Goal: Task Accomplishment & Management: Use online tool/utility

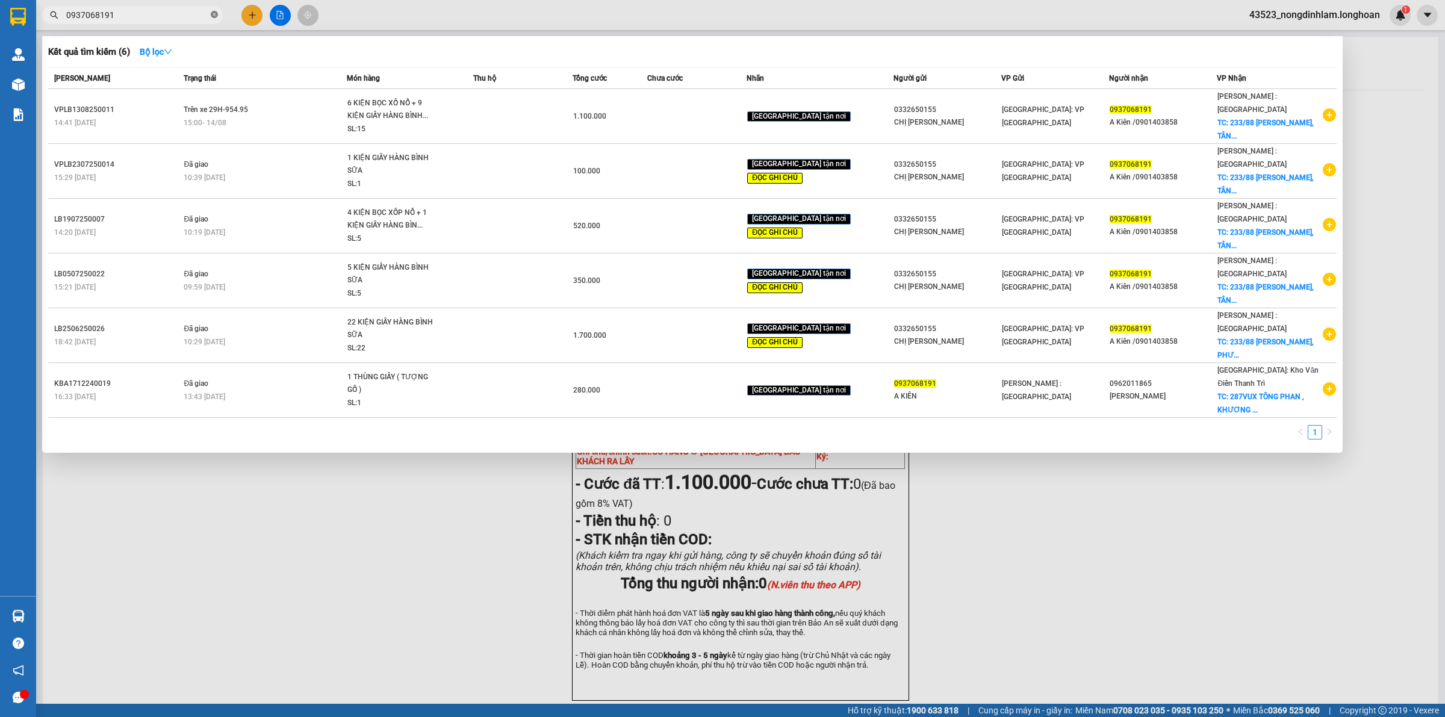
click at [214, 13] on icon "close-circle" at bounding box center [214, 14] width 7 height 7
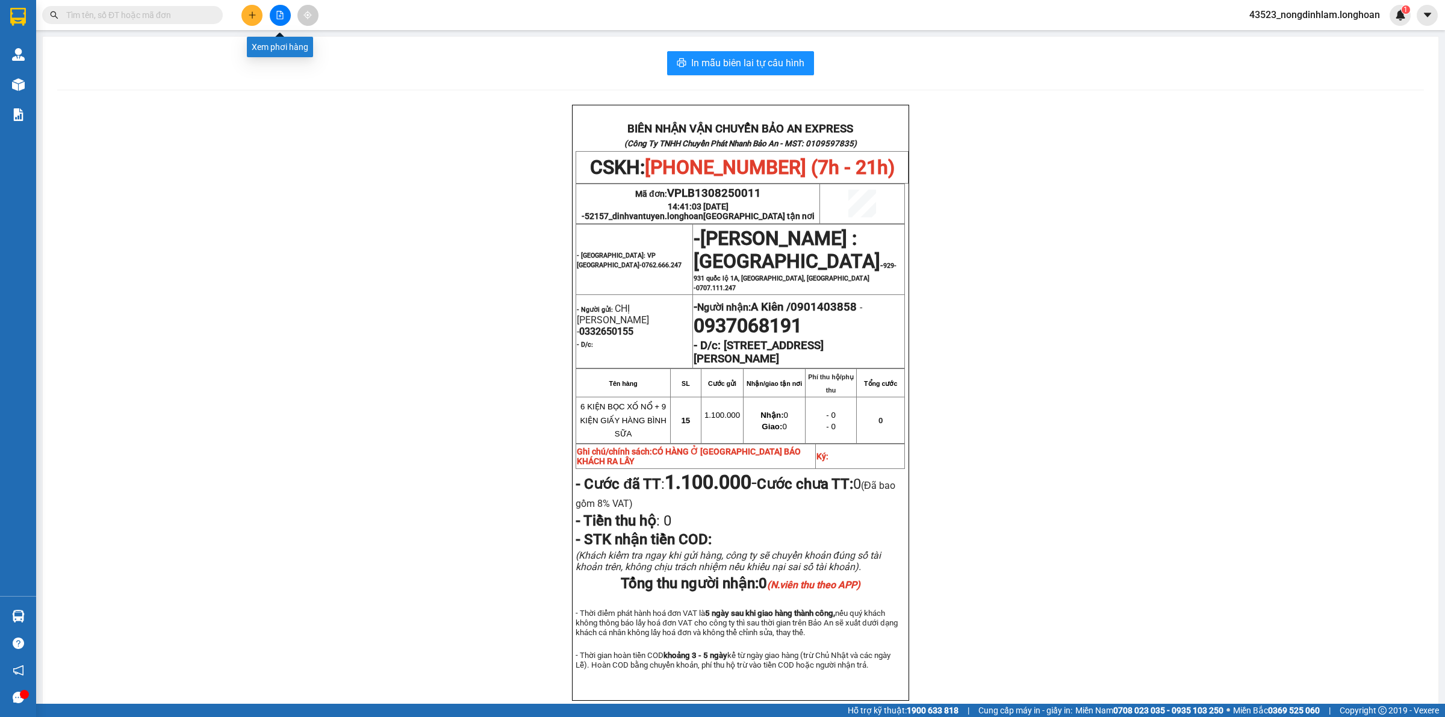
click at [277, 16] on icon "file-add" at bounding box center [280, 15] width 7 height 8
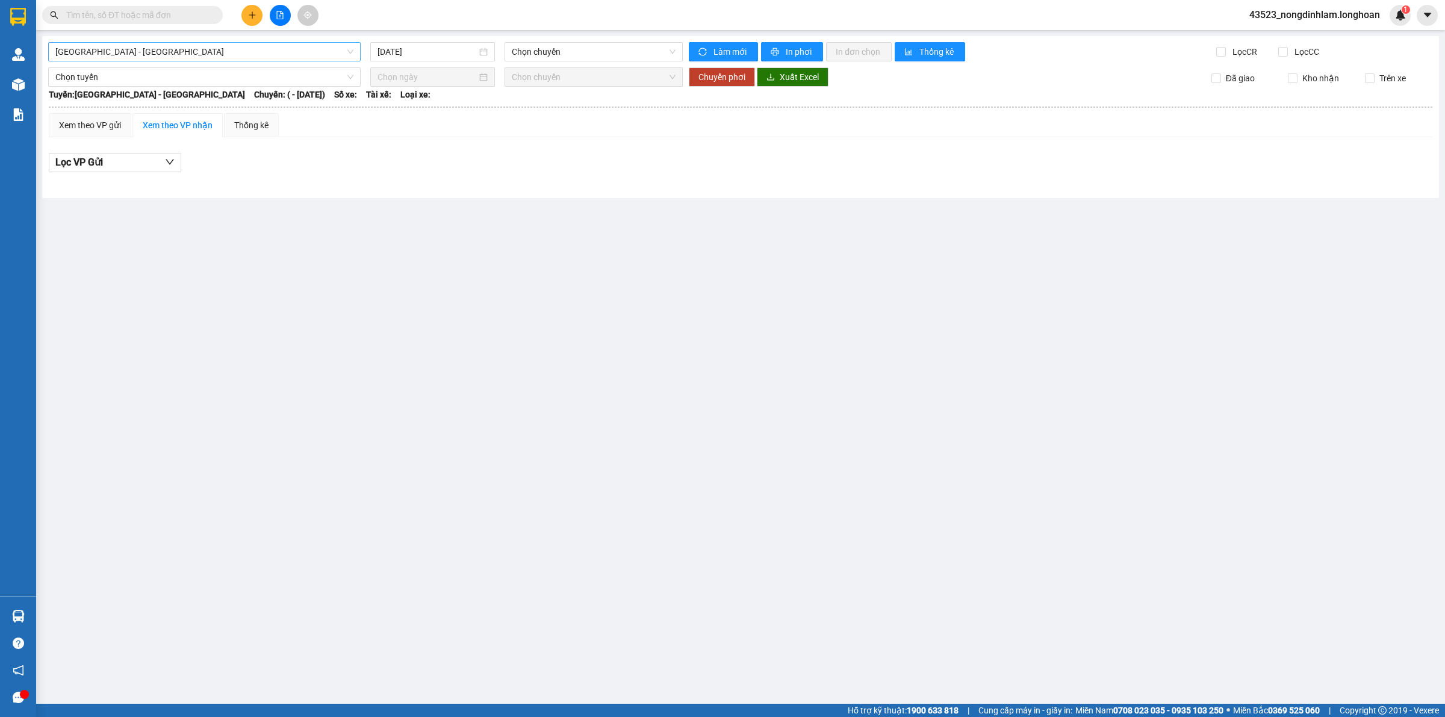
click at [172, 43] on span "[GEOGRAPHIC_DATA] - [GEOGRAPHIC_DATA]" at bounding box center [204, 52] width 298 height 18
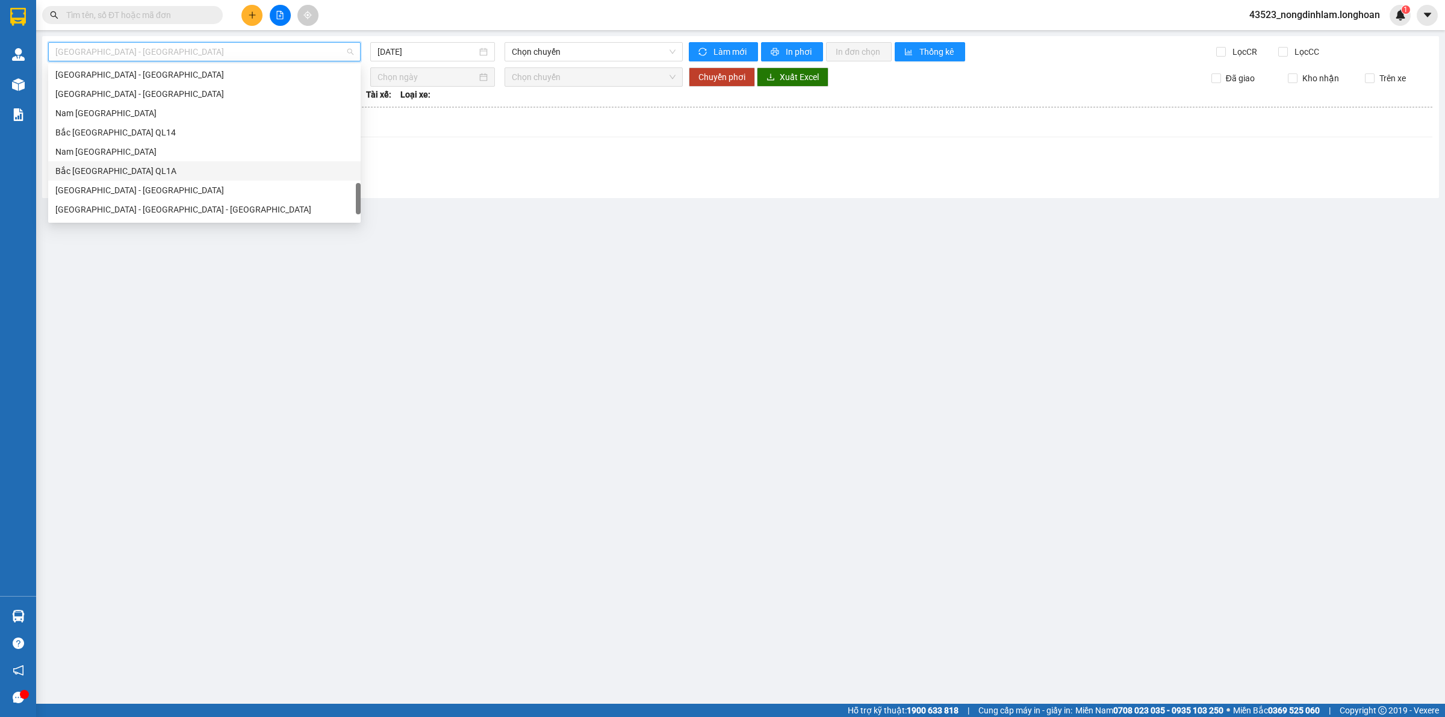
scroll to position [789, 0]
click at [133, 110] on div "Nam [GEOGRAPHIC_DATA]" at bounding box center [204, 114] width 298 height 13
type input "[DATE]"
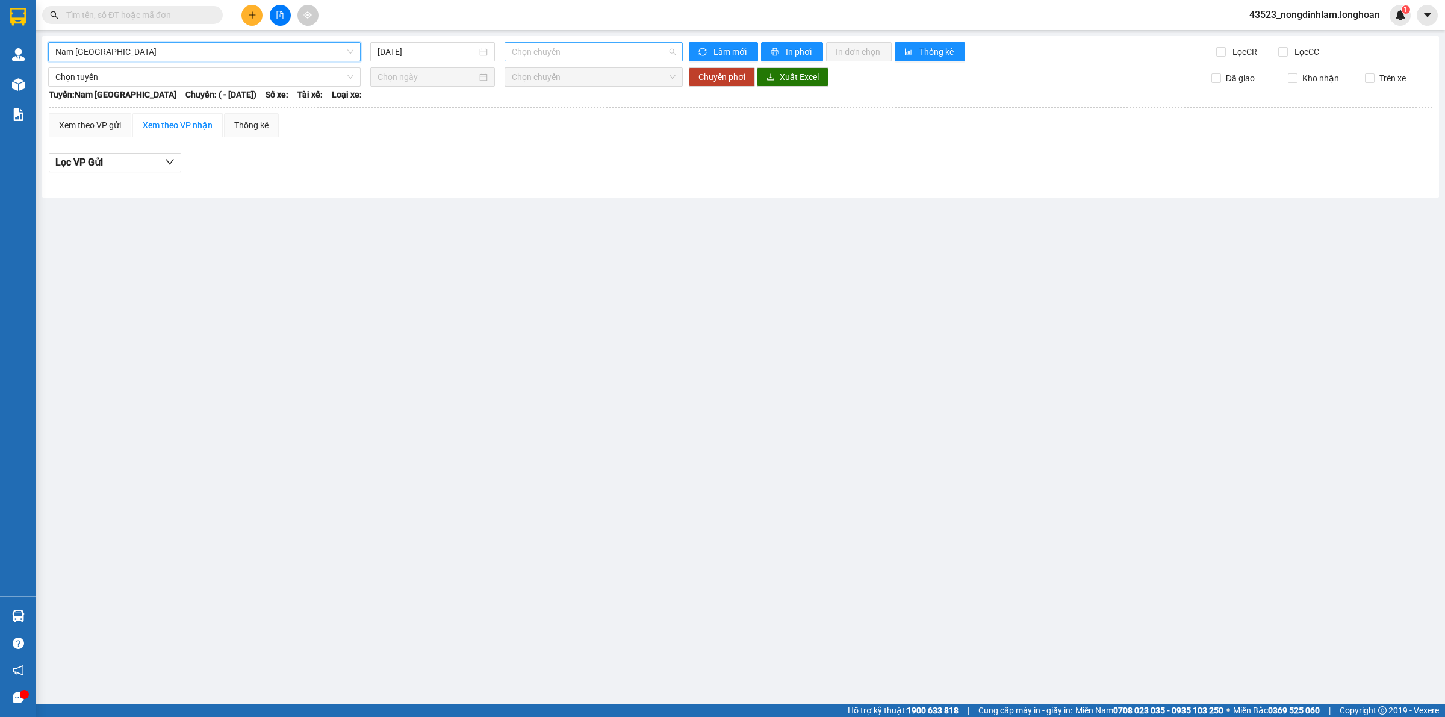
click at [540, 50] on span "Chọn chuyến" at bounding box center [594, 52] width 164 height 18
click at [427, 58] on div "[DATE]" at bounding box center [432, 51] width 125 height 19
click at [551, 58] on span "Chọn chuyến" at bounding box center [594, 52] width 164 height 18
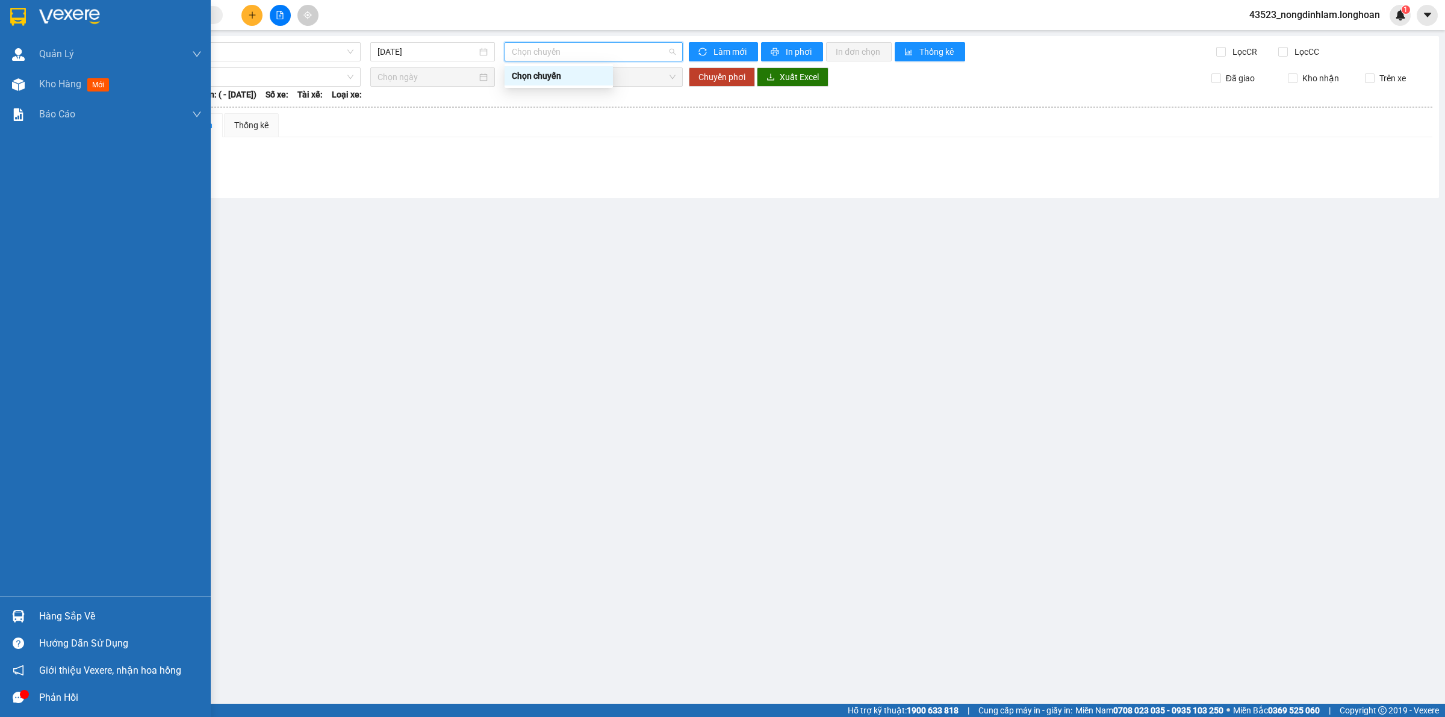
click at [16, 10] on img at bounding box center [18, 17] width 16 height 18
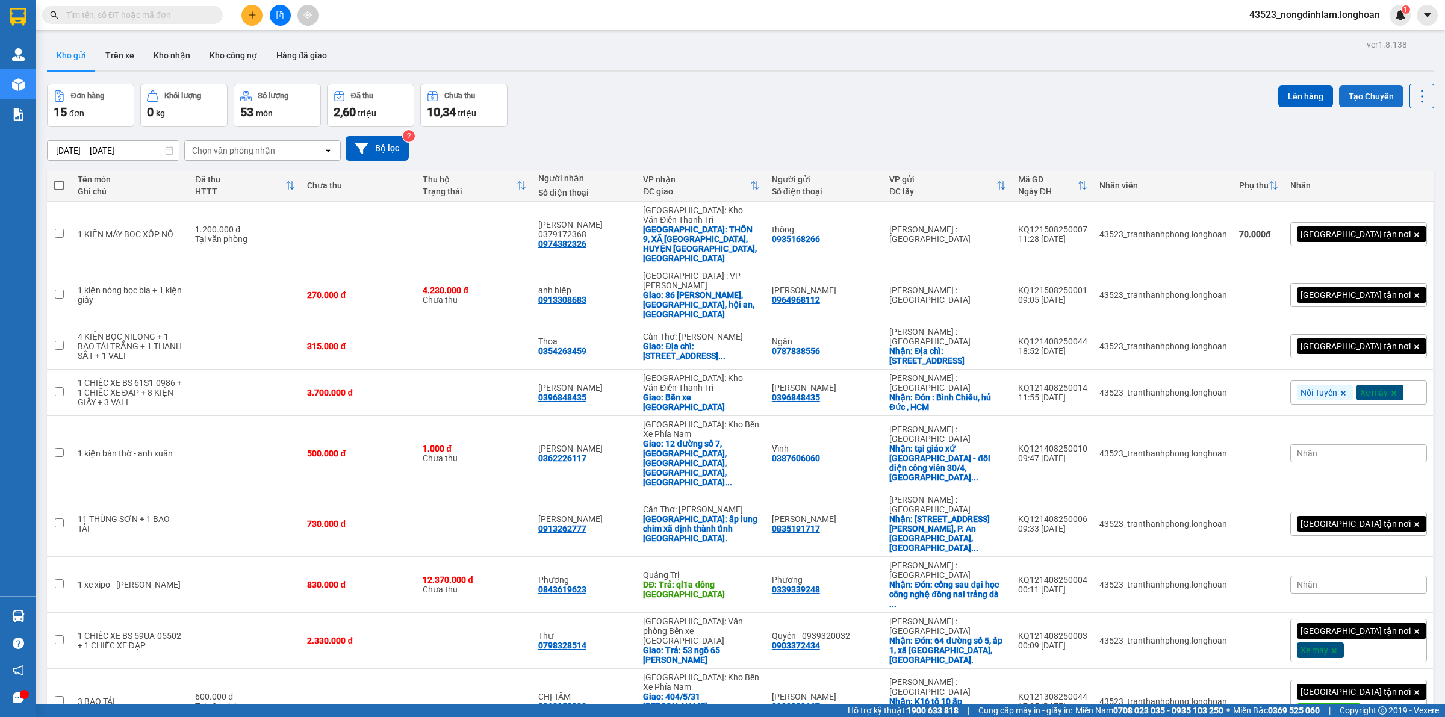
click at [1349, 96] on button "Tạo Chuyến" at bounding box center [1371, 96] width 64 height 22
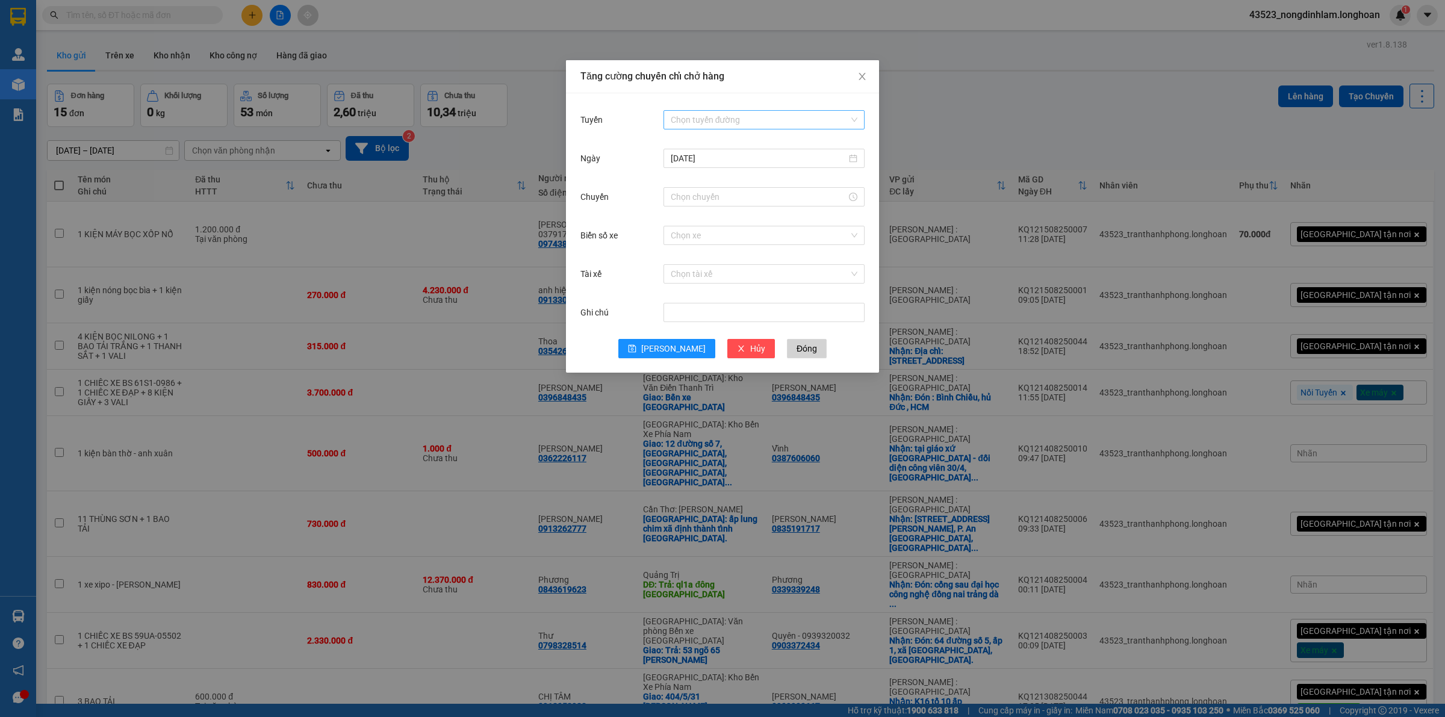
click at [727, 117] on input "Tuyến" at bounding box center [760, 120] width 178 height 18
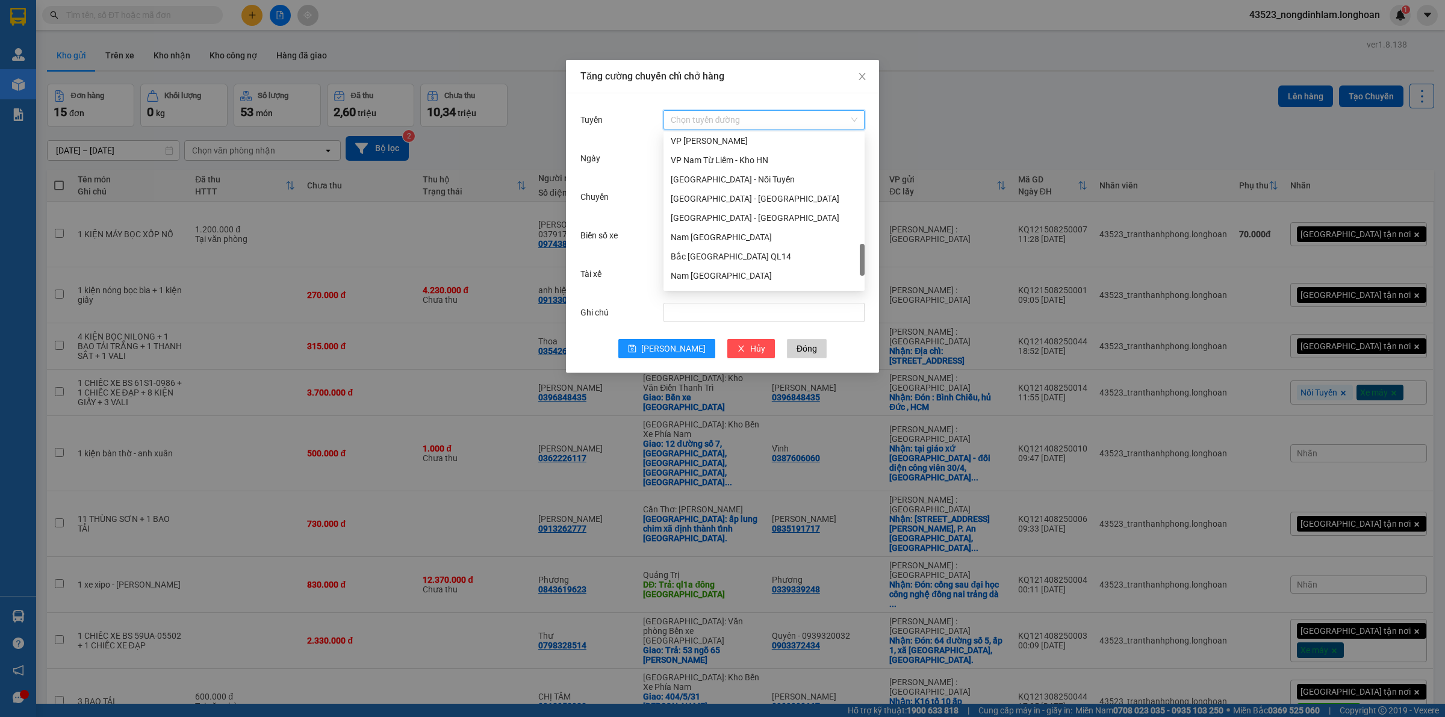
scroll to position [771, 0]
click at [721, 181] on div "Nam [GEOGRAPHIC_DATA]" at bounding box center [764, 182] width 187 height 13
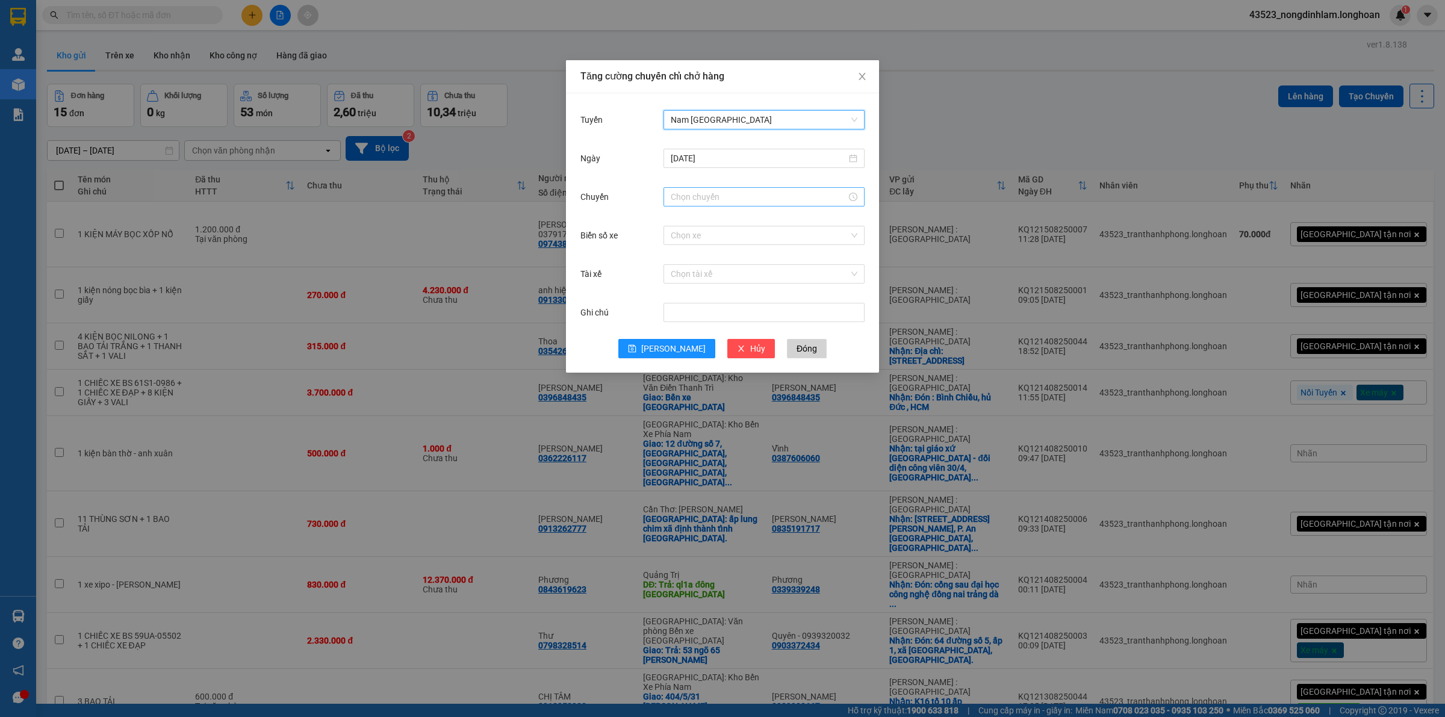
click at [694, 196] on input "Chuyến" at bounding box center [759, 196] width 176 height 13
click at [679, 266] on div "21" at bounding box center [680, 272] width 34 height 17
type input "21:00"
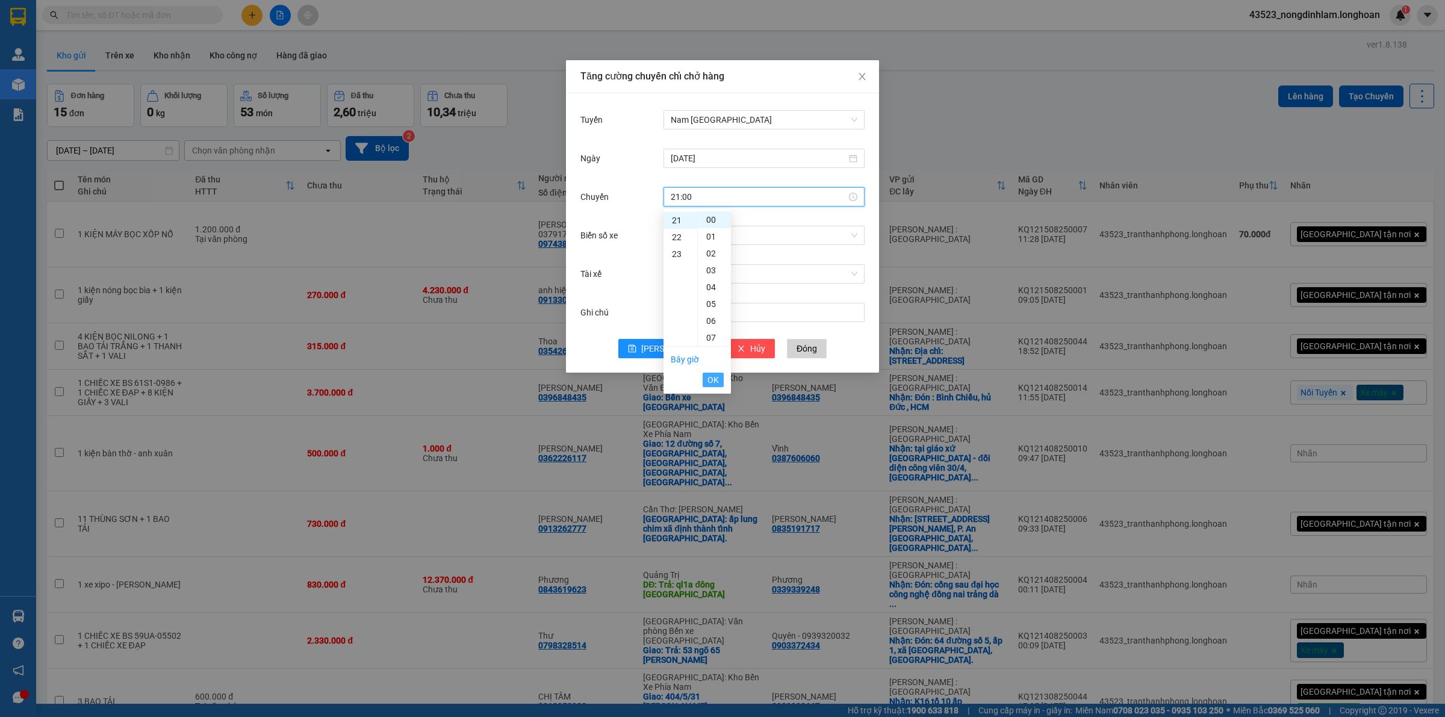
click at [715, 375] on span "OK" at bounding box center [712, 379] width 11 height 13
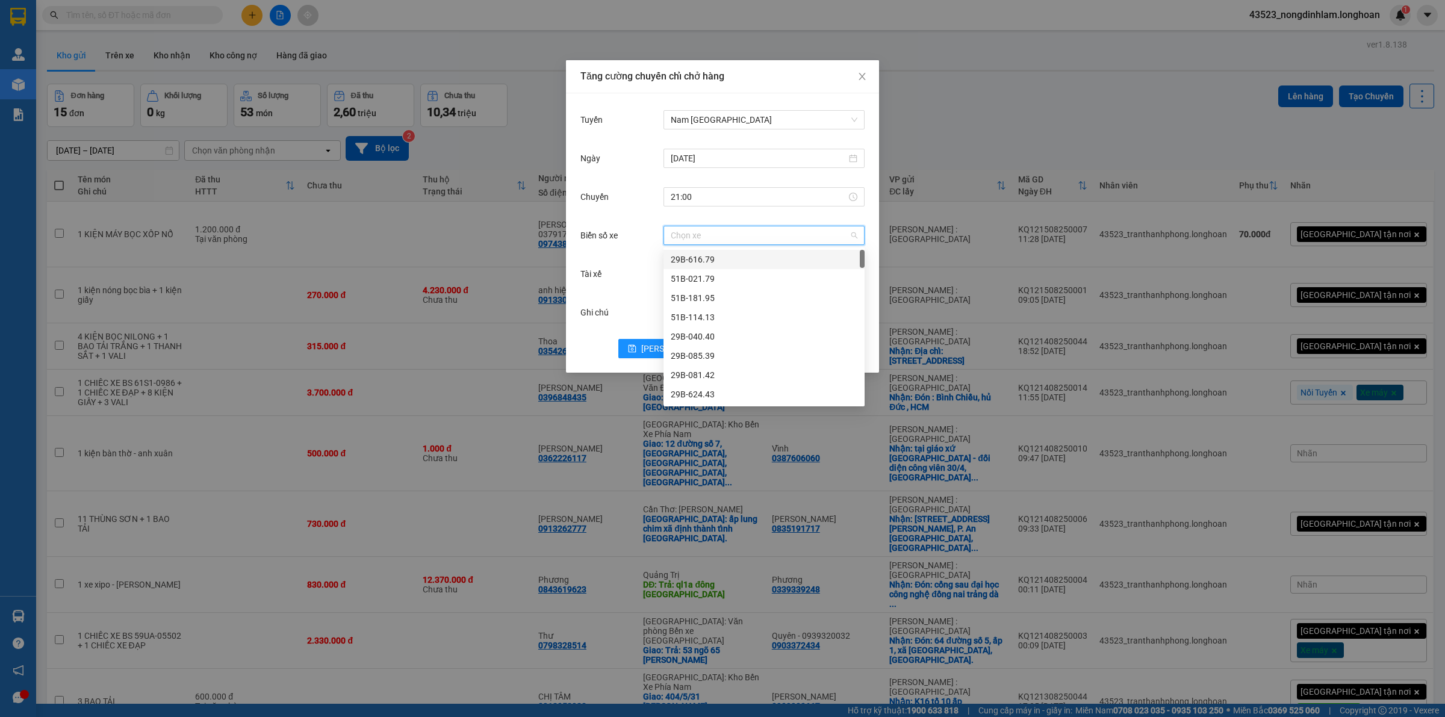
click at [709, 238] on input "Biển số xe" at bounding box center [760, 235] width 178 height 18
click at [552, 215] on div "Tăng cường chuyến chỉ chở hàng Tuyến Nam [GEOGRAPHIC_DATA] [DATE] [GEOGRAPHIC_D…" at bounding box center [722, 358] width 1445 height 717
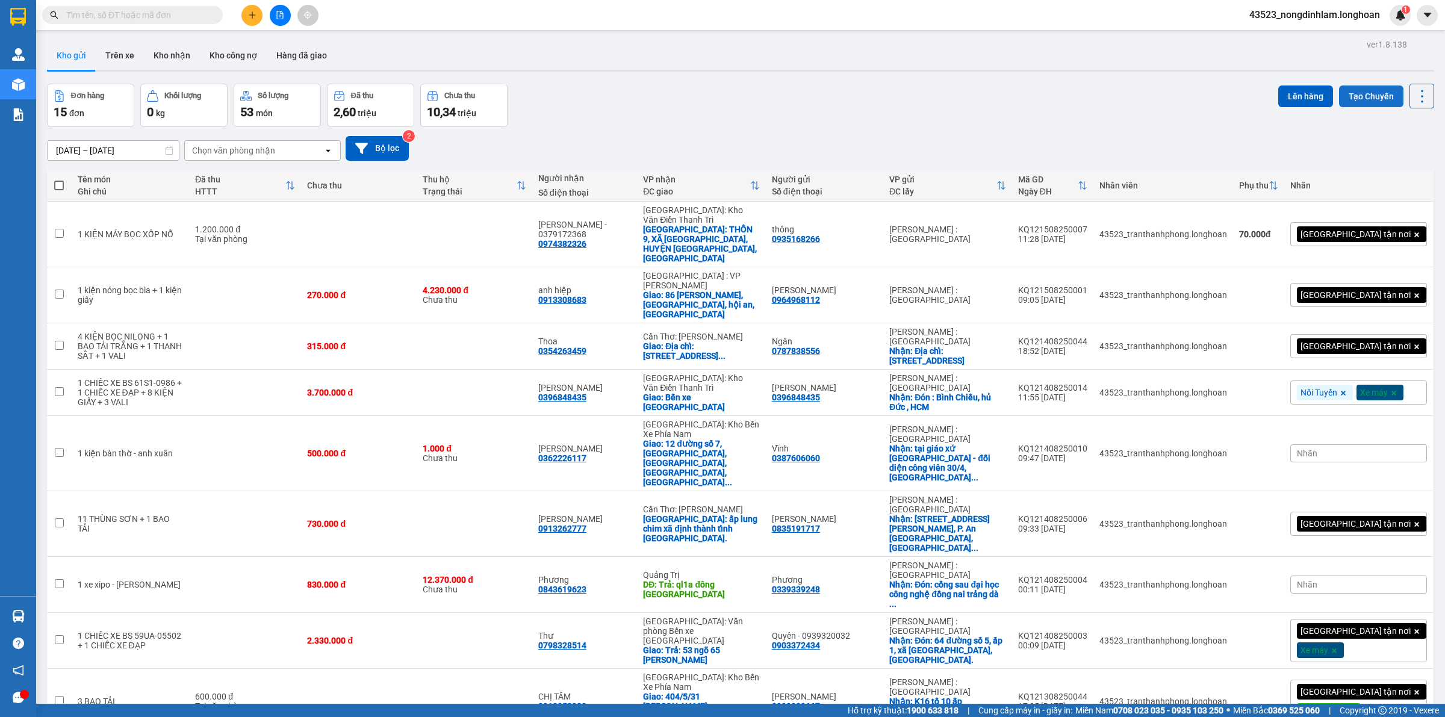
click at [1341, 98] on button "Tạo Chuyến" at bounding box center [1371, 96] width 64 height 22
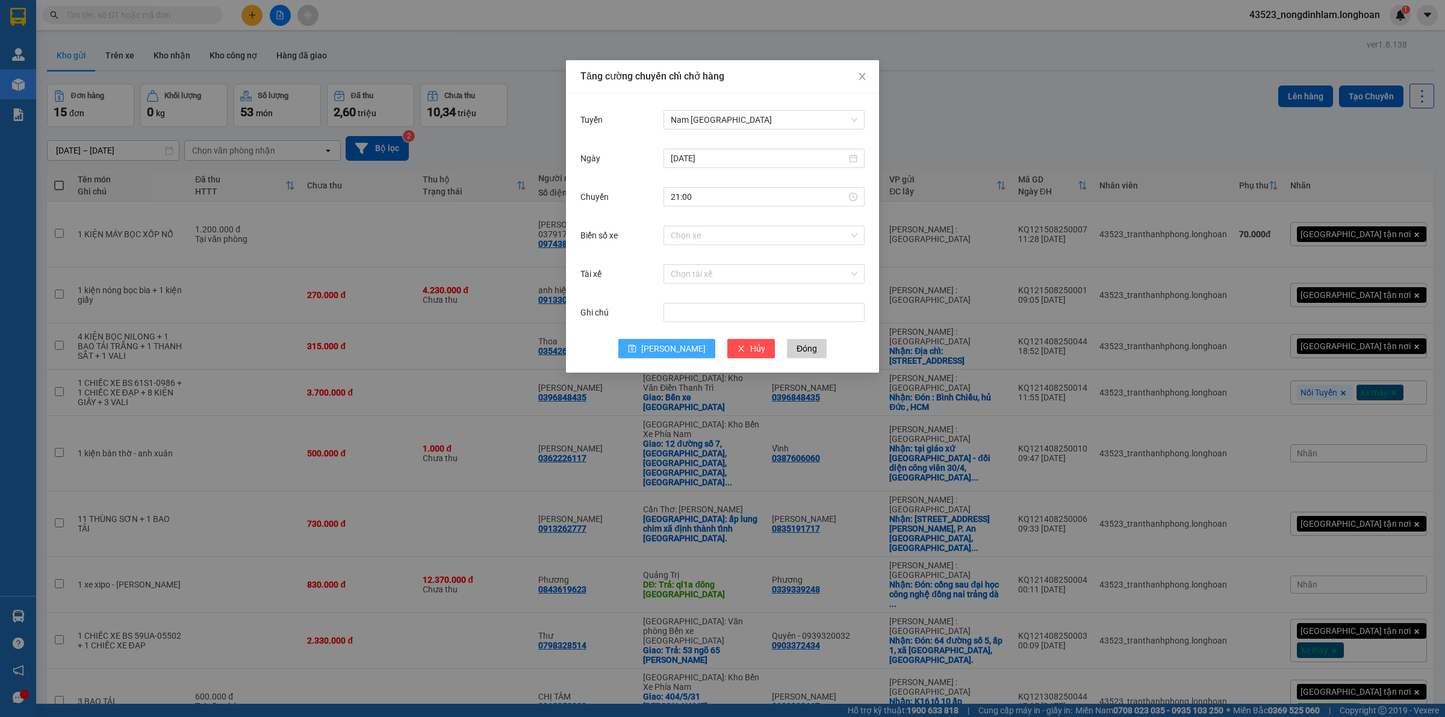
click at [636, 347] on icon "save" at bounding box center [632, 348] width 8 height 8
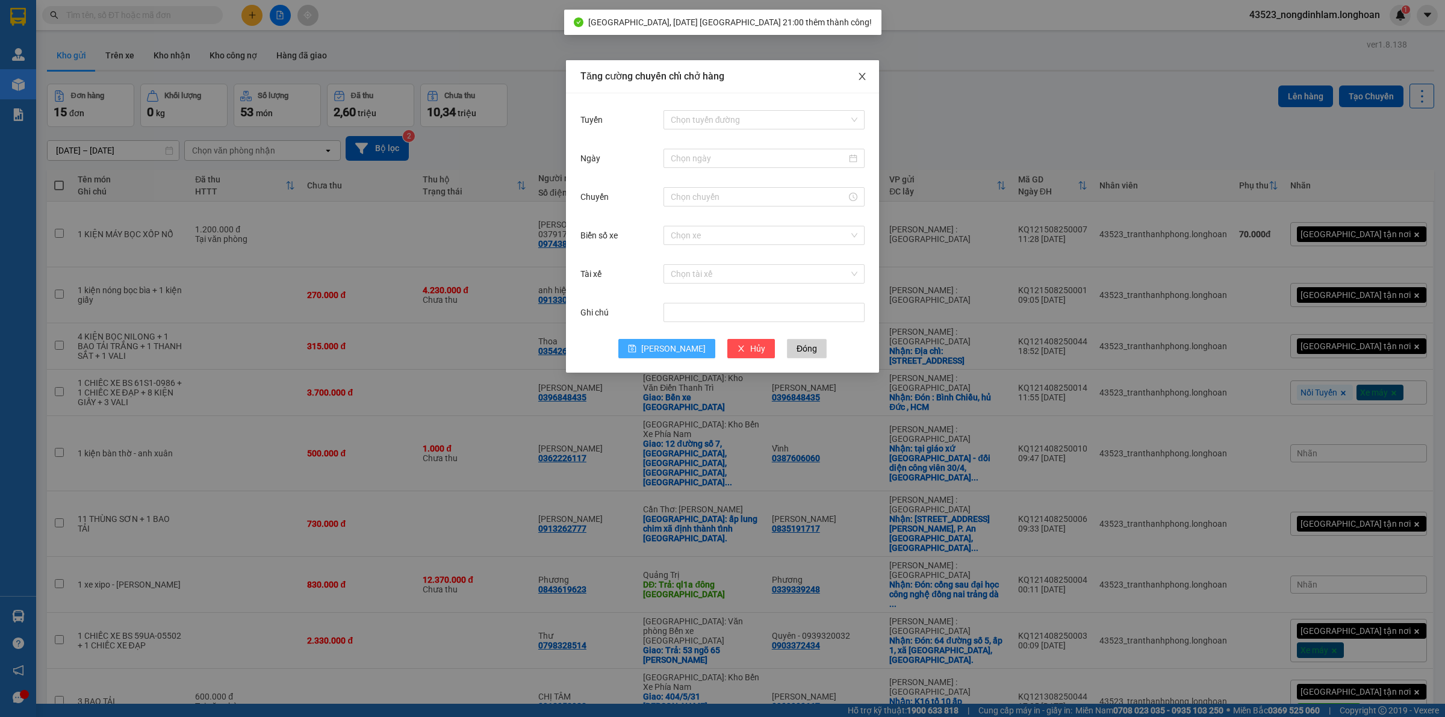
click at [864, 74] on icon "close" at bounding box center [862, 76] width 7 height 7
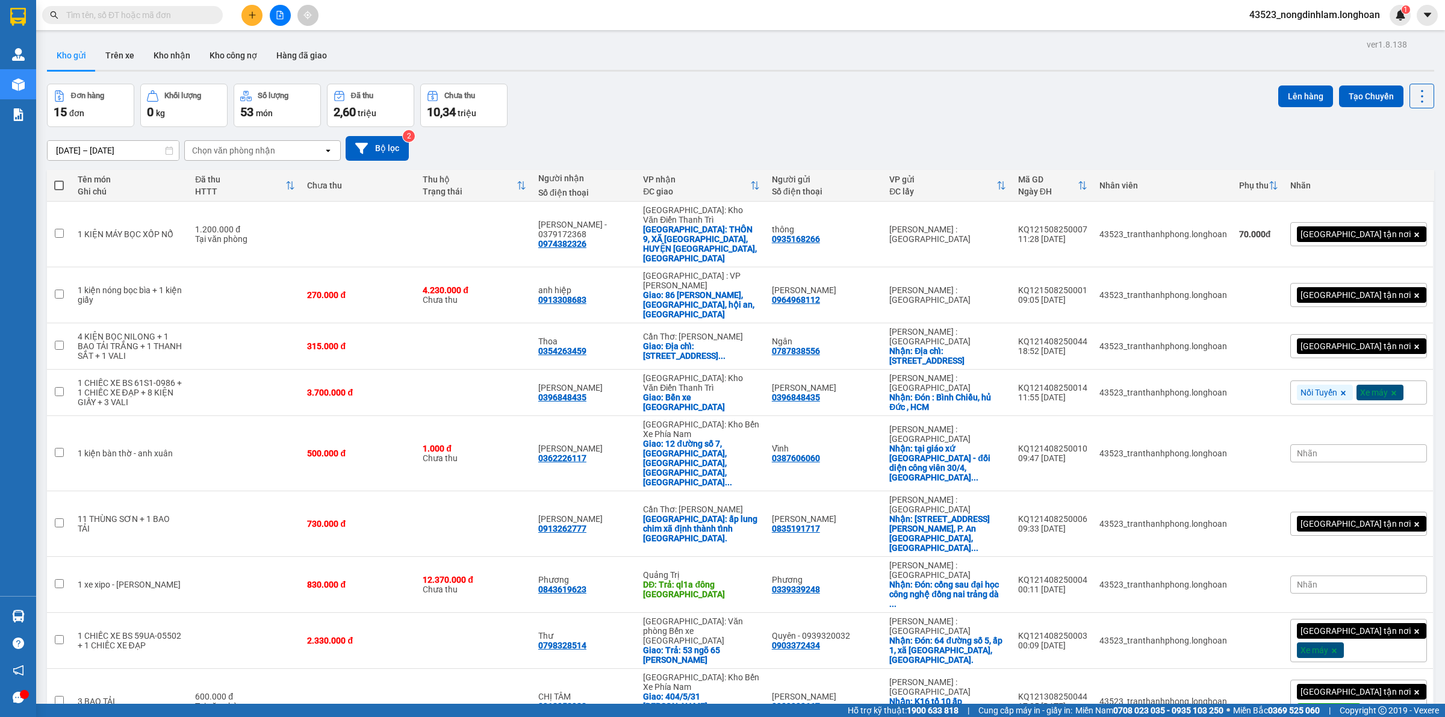
click at [281, 12] on icon "file-add" at bounding box center [280, 15] width 7 height 8
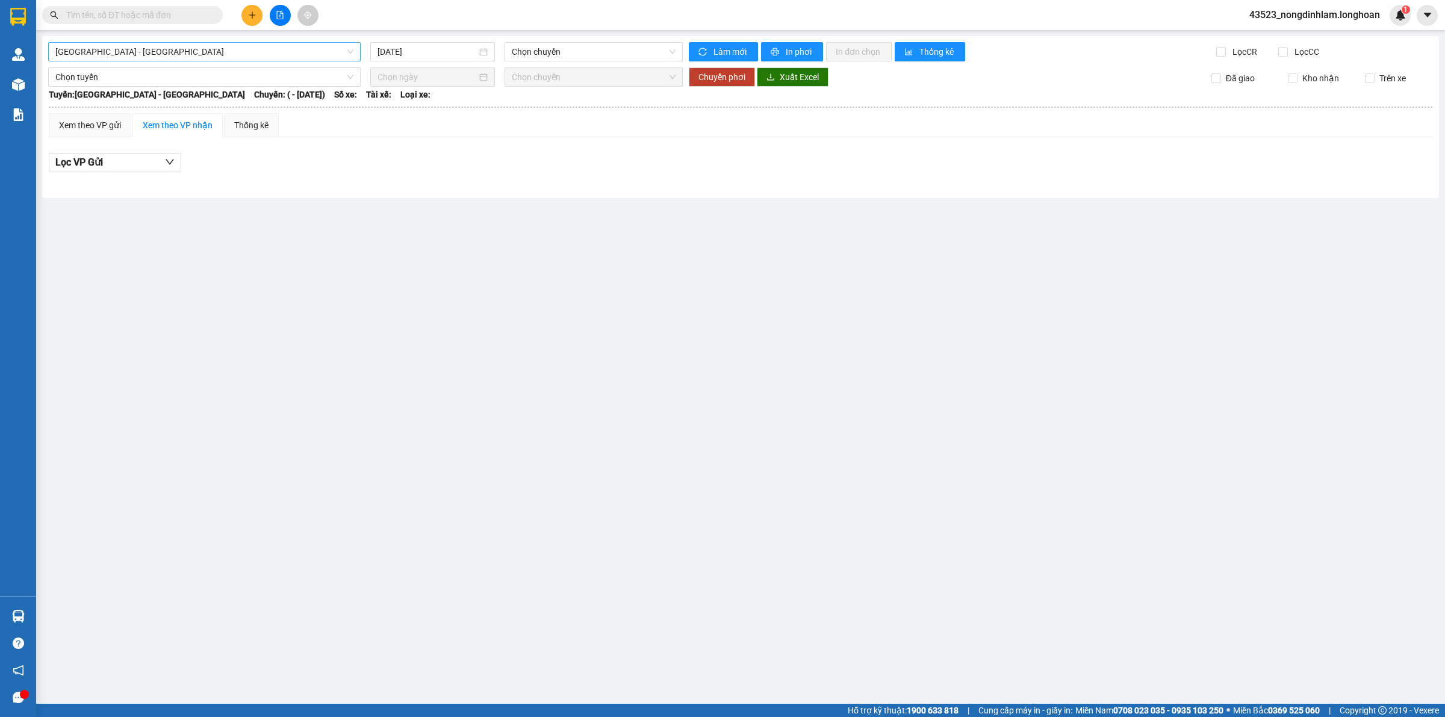
click at [128, 45] on span "[GEOGRAPHIC_DATA] - [GEOGRAPHIC_DATA]" at bounding box center [204, 52] width 298 height 18
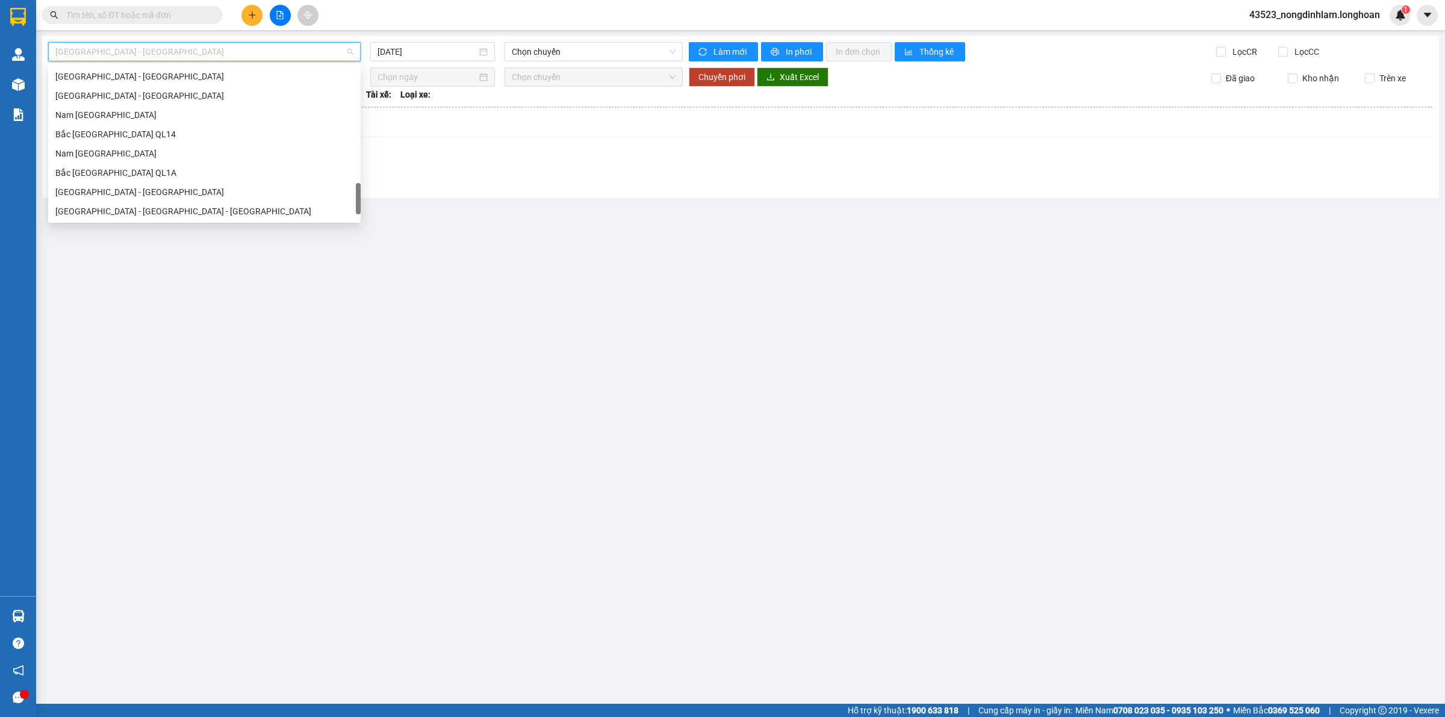
scroll to position [789, 0]
click at [142, 120] on div "Nam [GEOGRAPHIC_DATA]" at bounding box center [204, 114] width 298 height 13
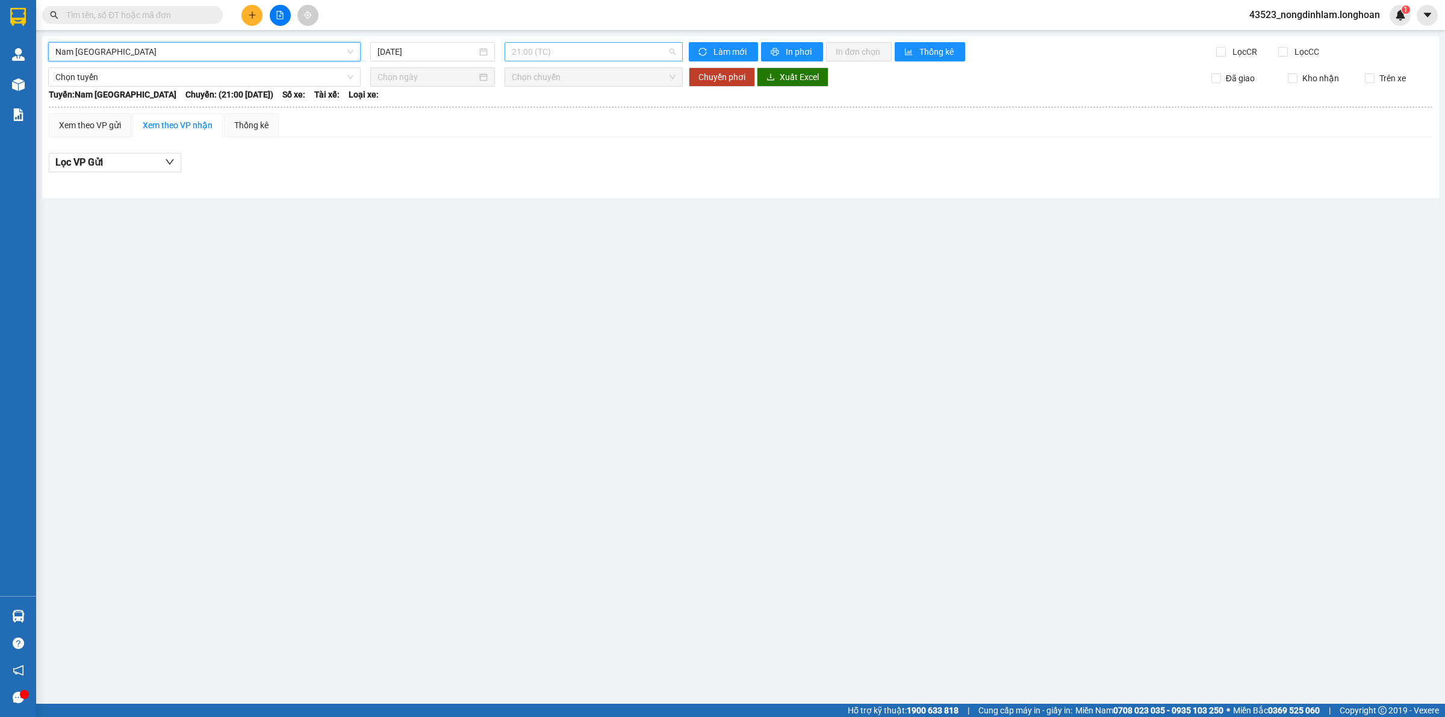
click at [583, 50] on span "21:00 (TC)" at bounding box center [594, 52] width 164 height 18
click at [467, 49] on input "[DATE]" at bounding box center [427, 51] width 99 height 13
click at [477, 157] on div "14" at bounding box center [475, 158] width 14 height 14
type input "[DATE]"
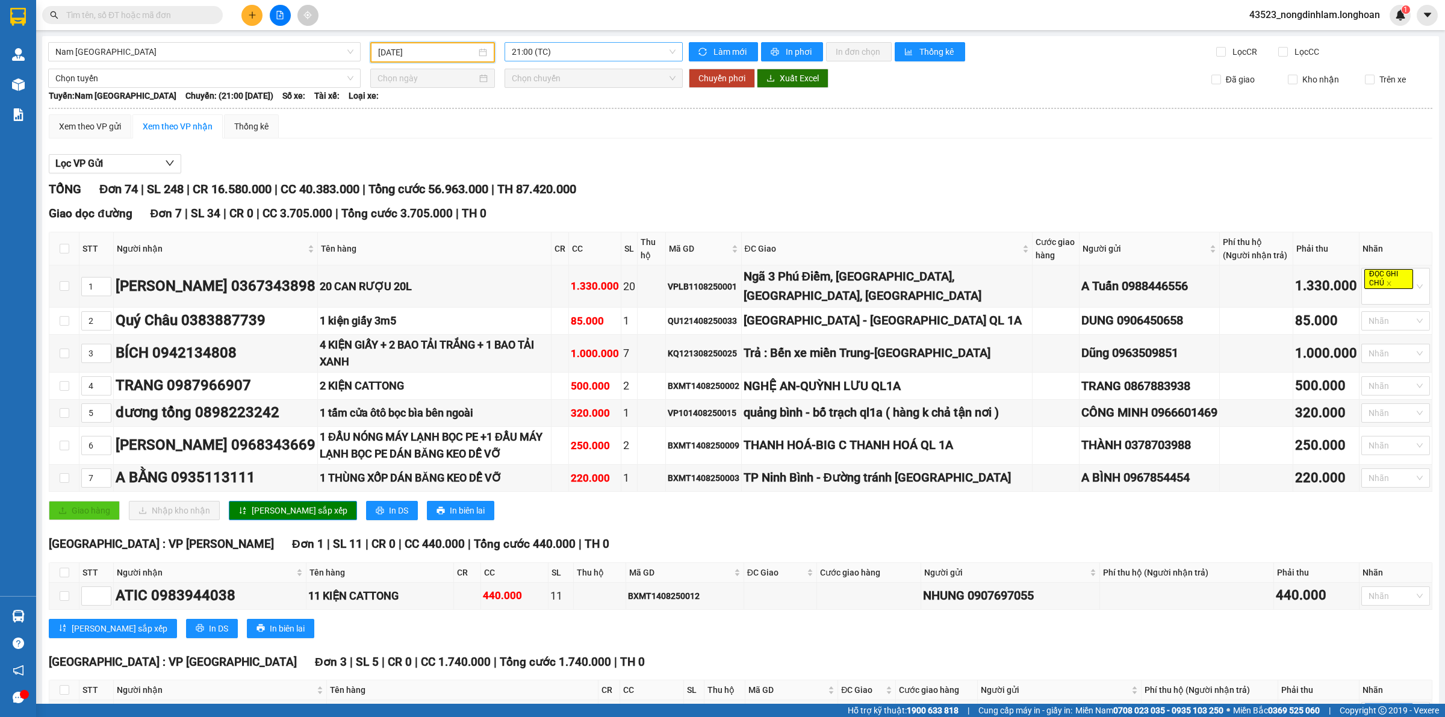
click at [569, 54] on span "21:00 (TC)" at bounding box center [594, 52] width 164 height 18
click at [566, 112] on div "23:00 (TC) - 29E-097.92" at bounding box center [555, 114] width 94 height 13
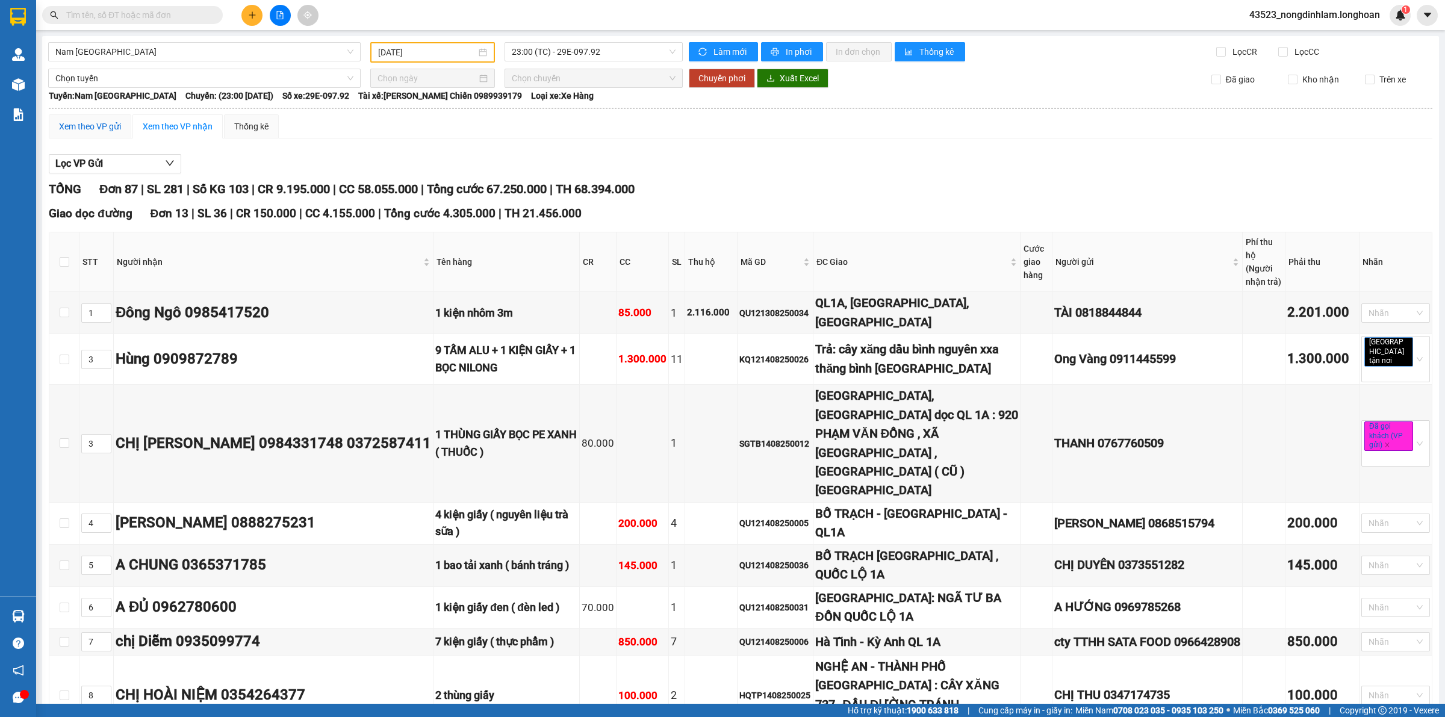
click at [98, 127] on div "Xem theo VP gửi" at bounding box center [90, 126] width 62 height 13
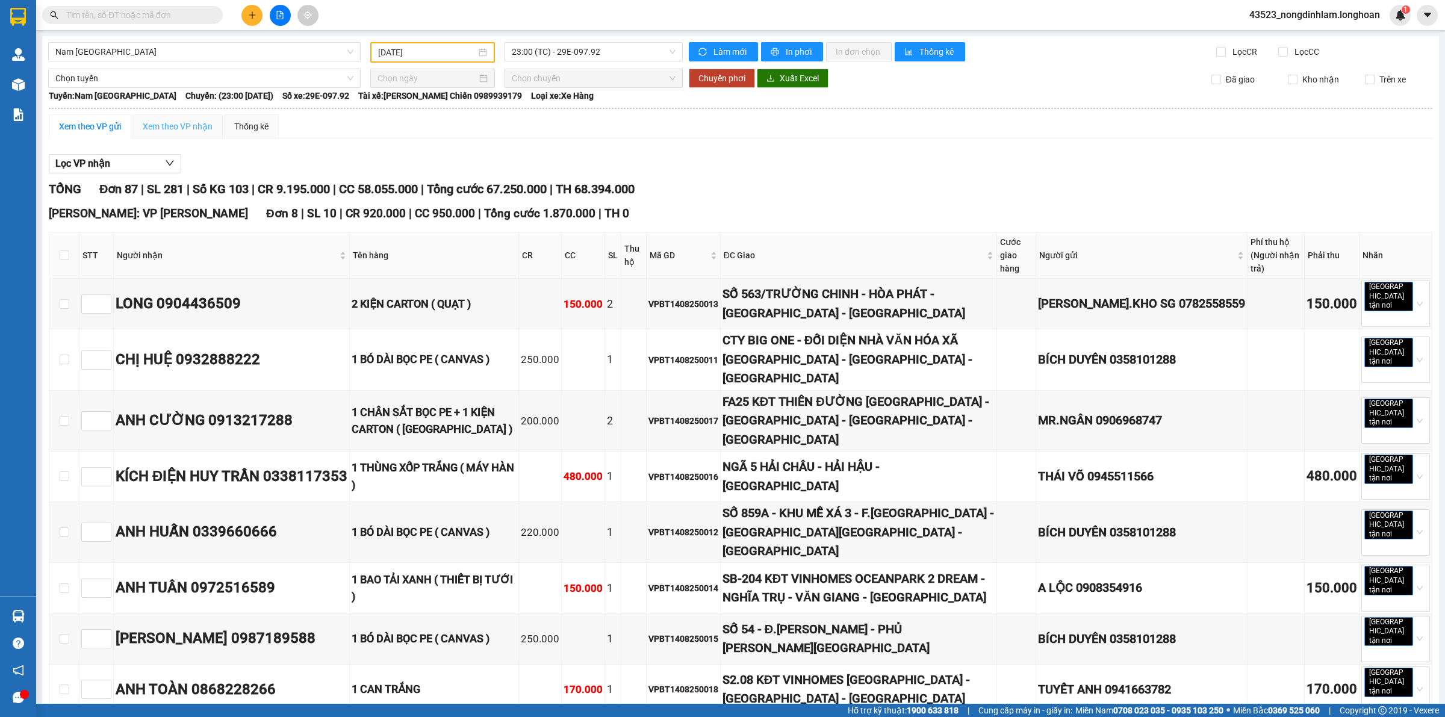
click at [191, 117] on div "Xem theo VP nhận" at bounding box center [177, 126] width 90 height 24
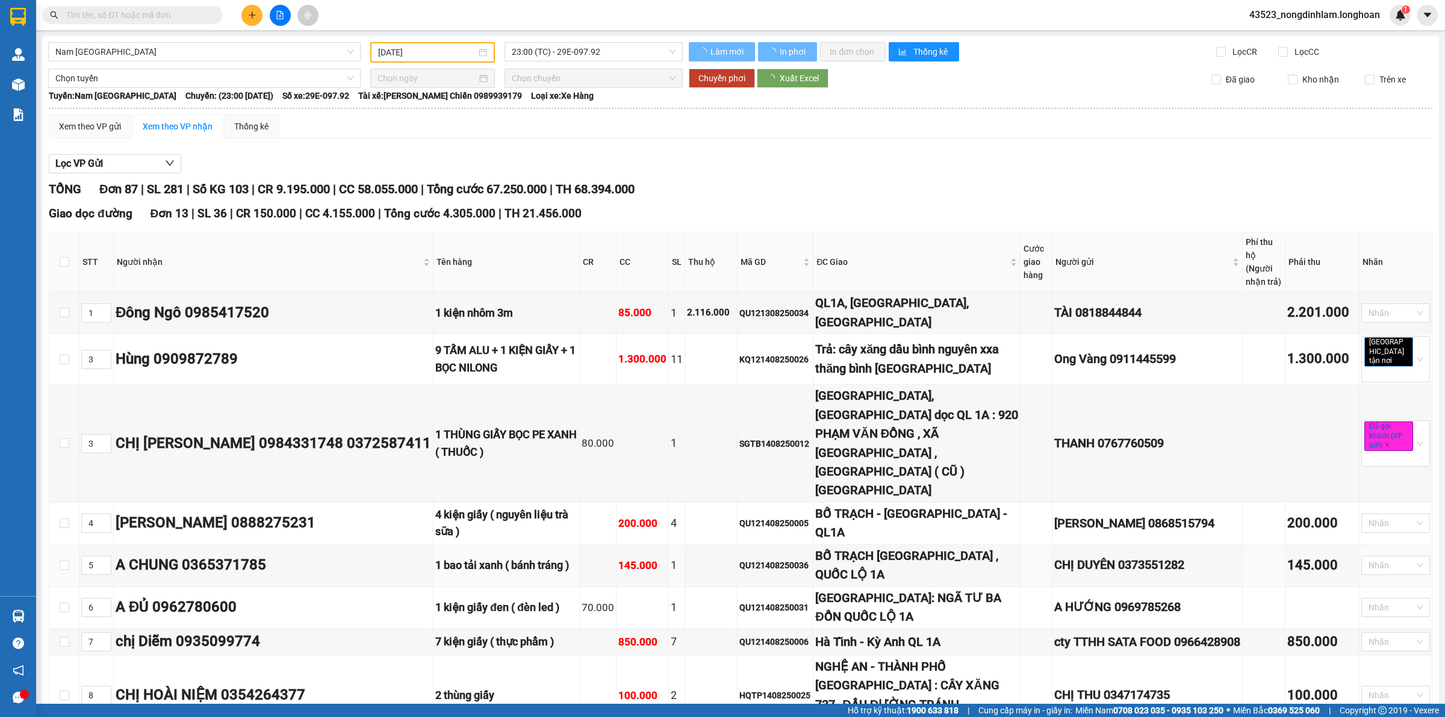
type input "1"
type input "3"
type input "8"
type input "13"
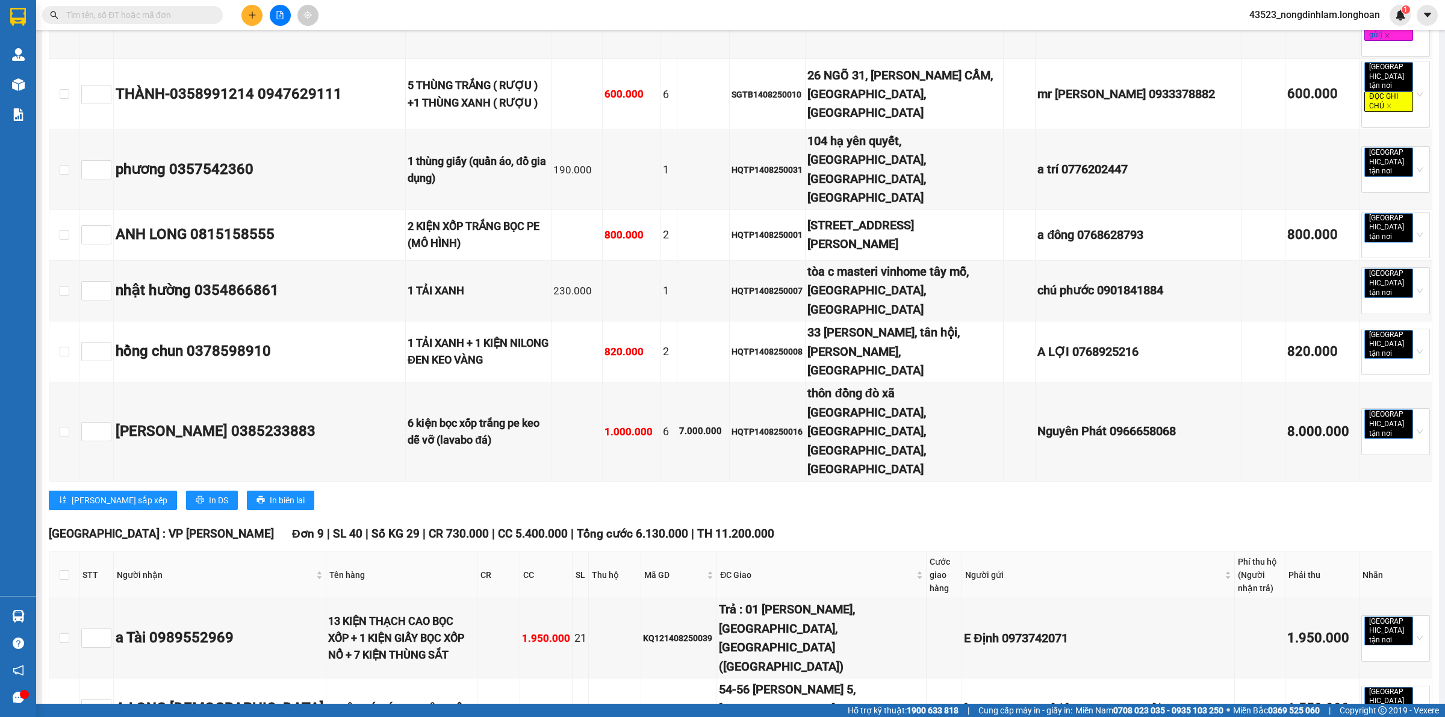
scroll to position [5042, 0]
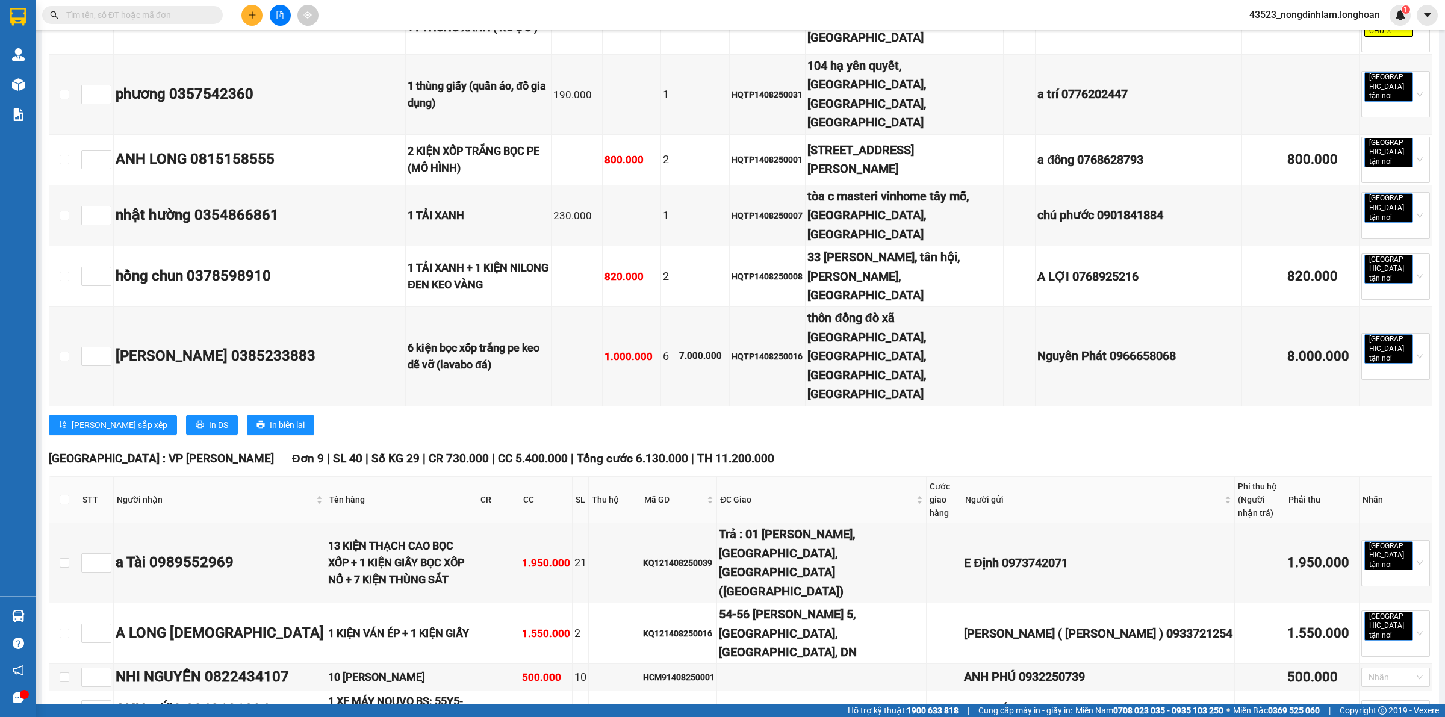
checkbox input "true"
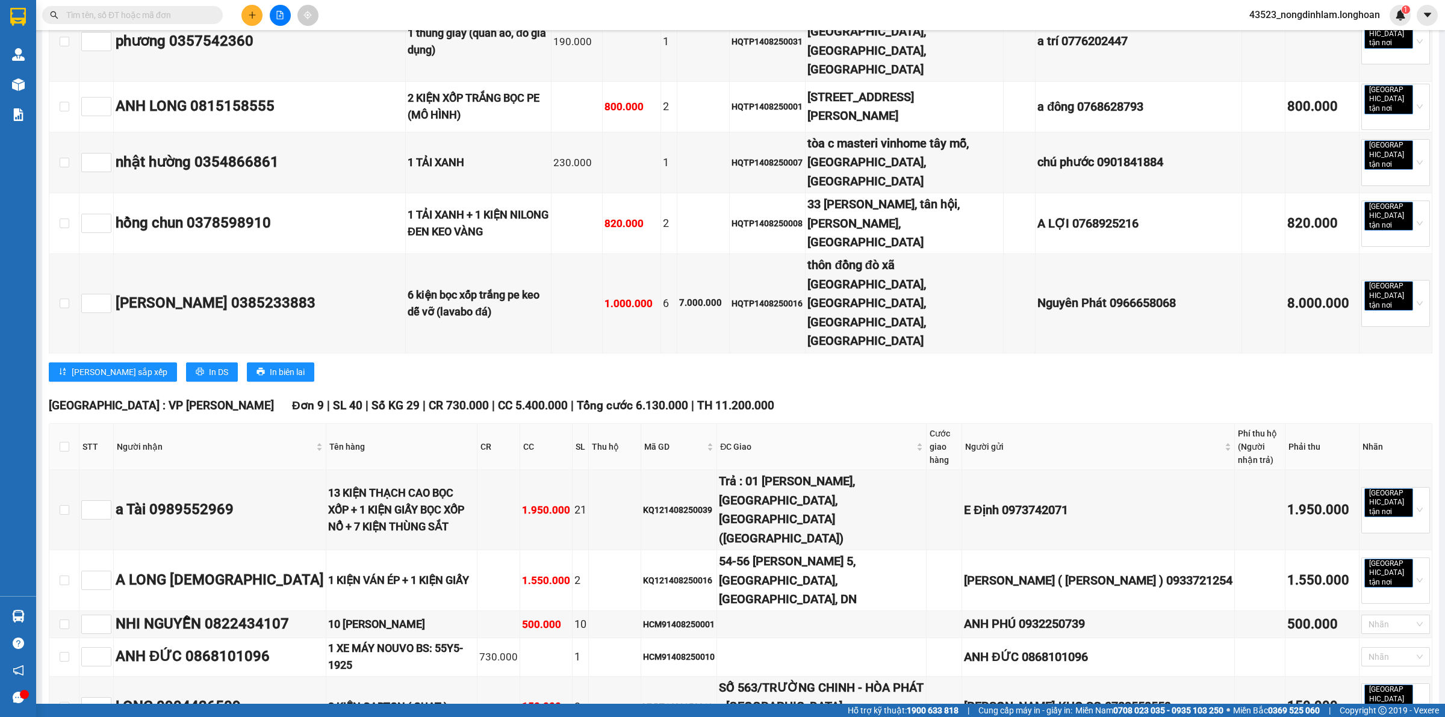
scroll to position [4945, 0]
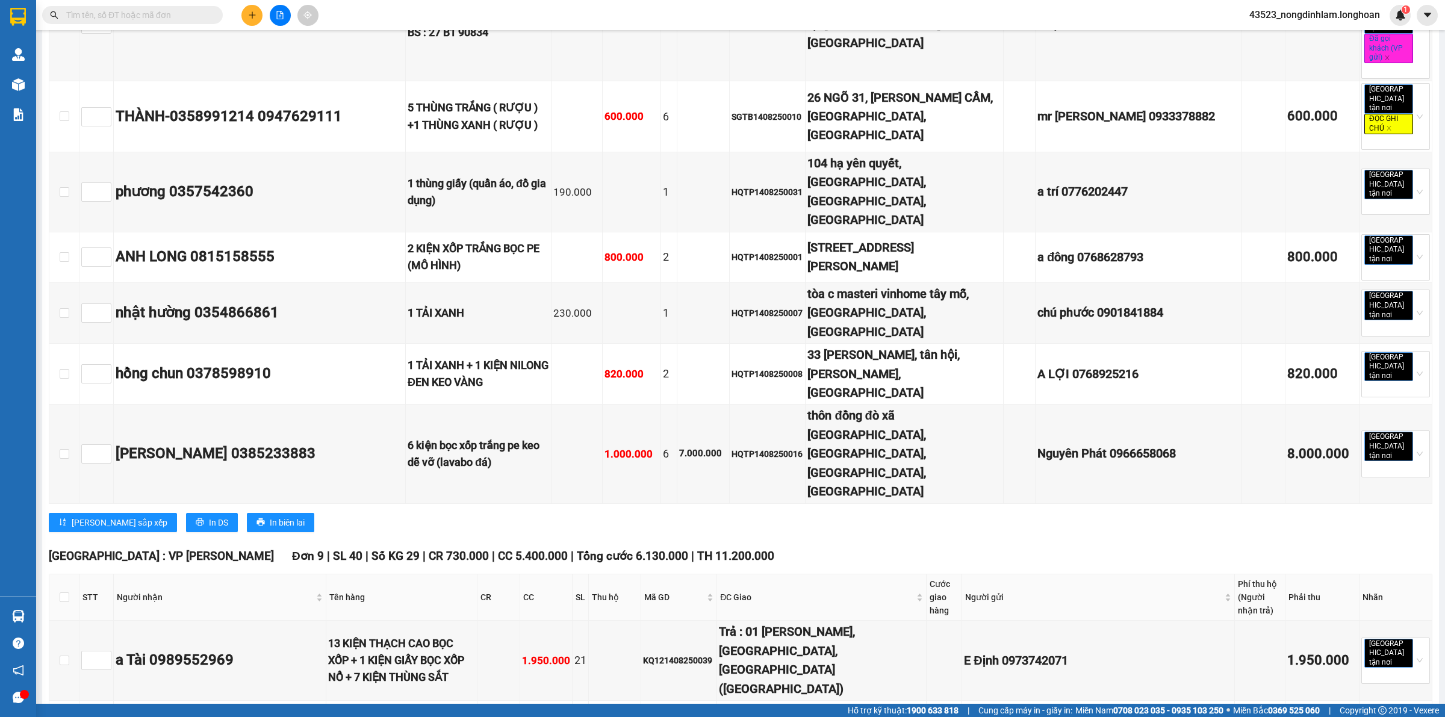
checkbox input "true"
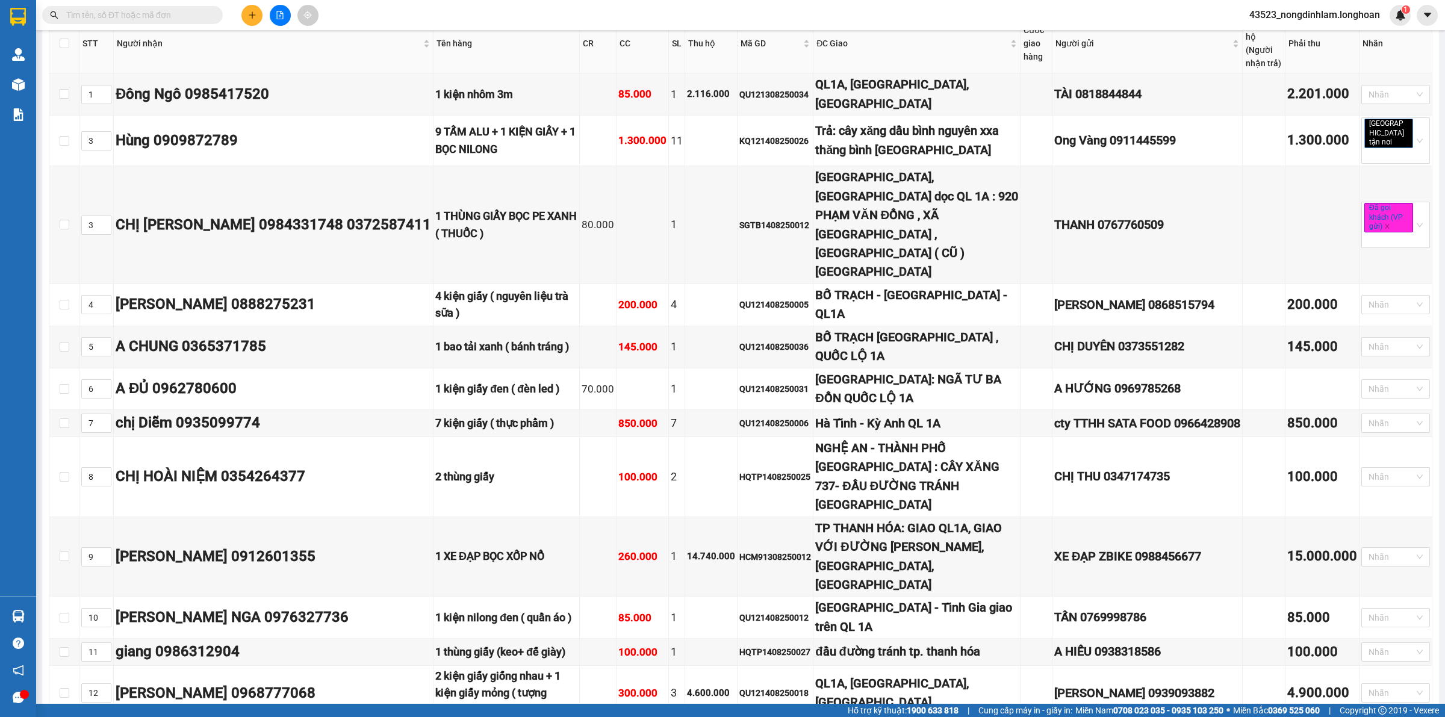
scroll to position [0, 0]
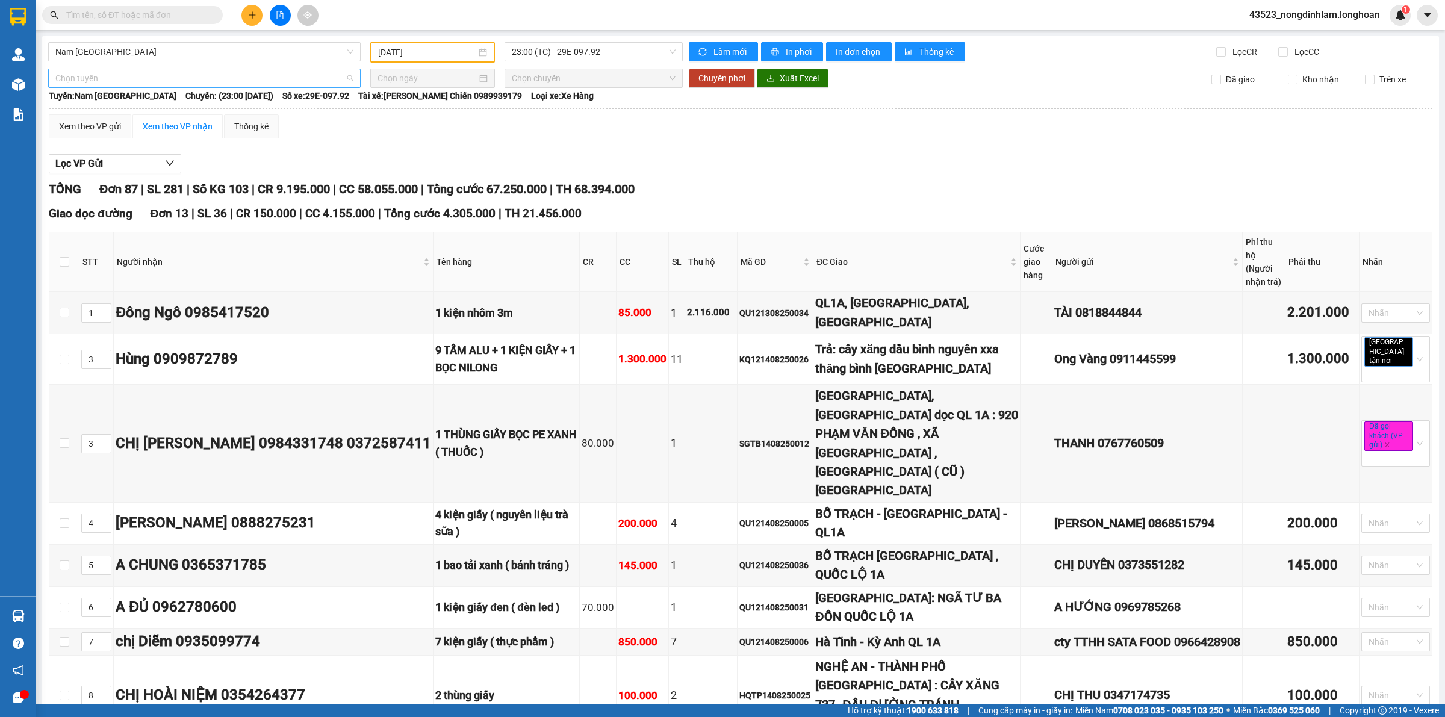
click at [229, 70] on span "Chọn tuyến" at bounding box center [204, 78] width 298 height 18
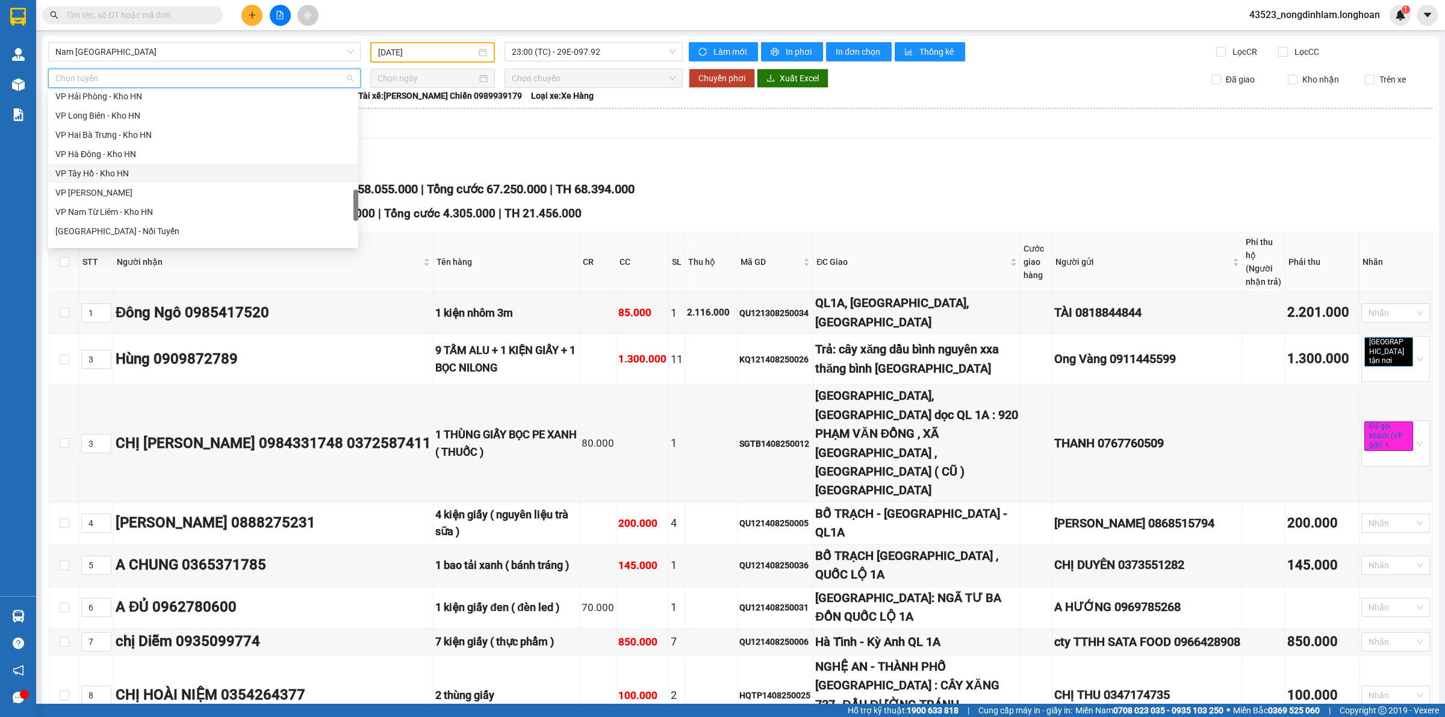
scroll to position [789, 0]
click at [184, 145] on div "Nam [GEOGRAPHIC_DATA]" at bounding box center [203, 140] width 296 height 13
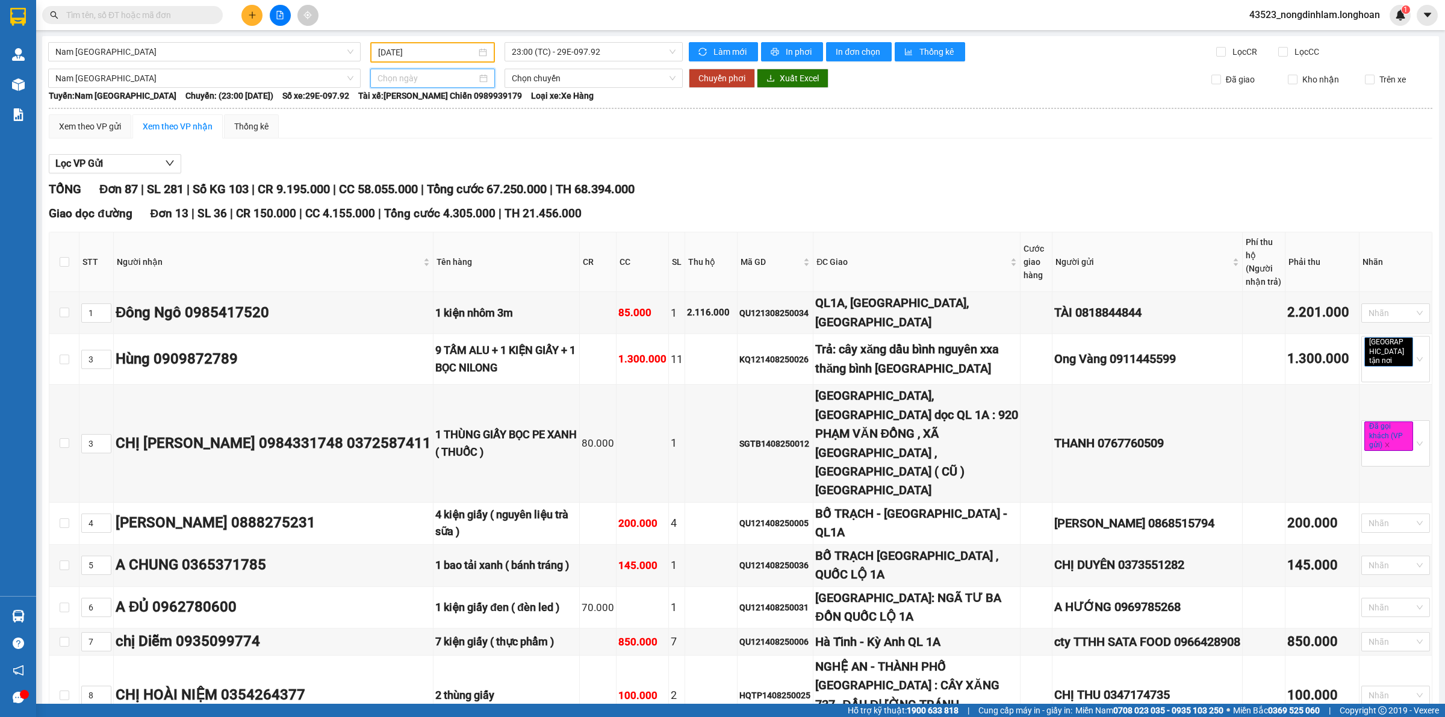
click at [438, 78] on input at bounding box center [427, 78] width 99 height 13
type input "[DATE]"
click at [495, 184] on div "15" at bounding box center [494, 183] width 14 height 14
type input "[DATE]"
click at [554, 77] on span "21:00 (TC)" at bounding box center [594, 78] width 164 height 18
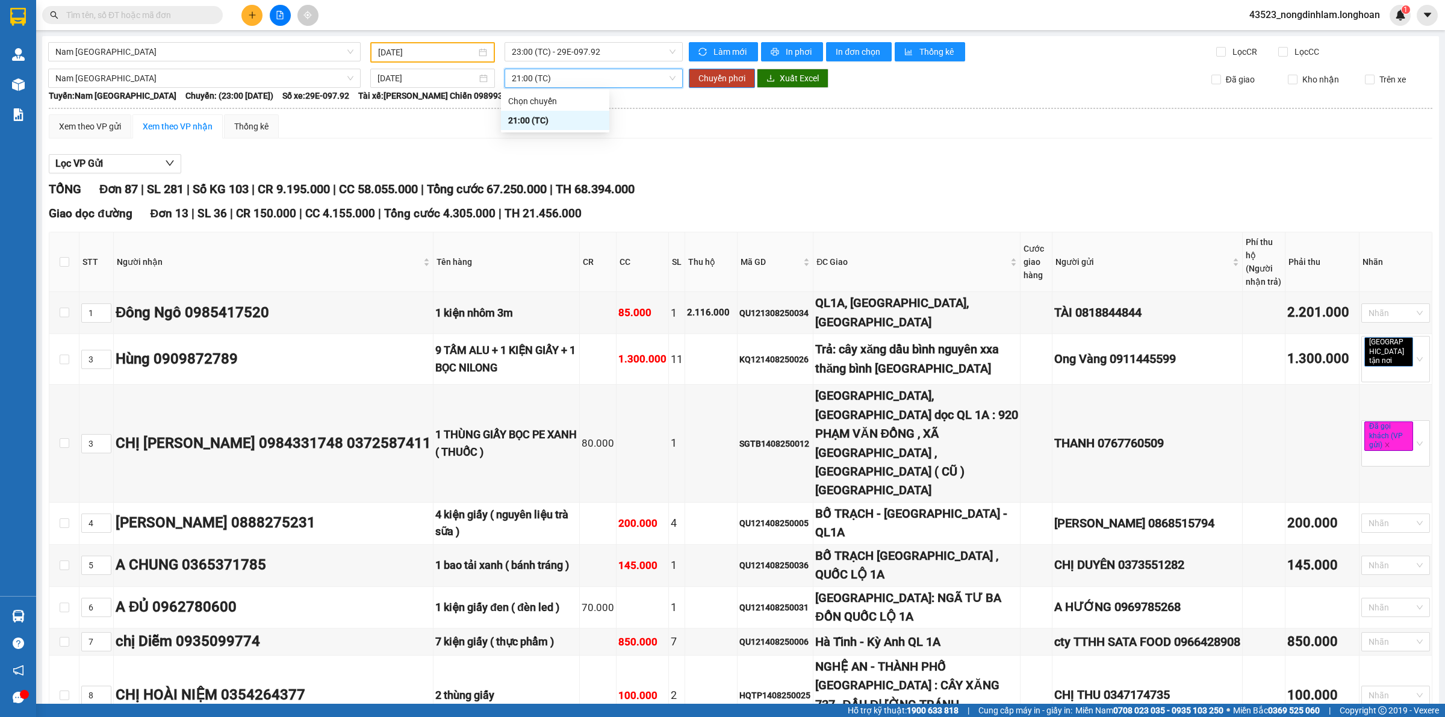
click at [554, 77] on span "21:00 (TC)" at bounding box center [594, 78] width 164 height 18
click at [691, 79] on button "Chuyển phơi" at bounding box center [722, 78] width 66 height 19
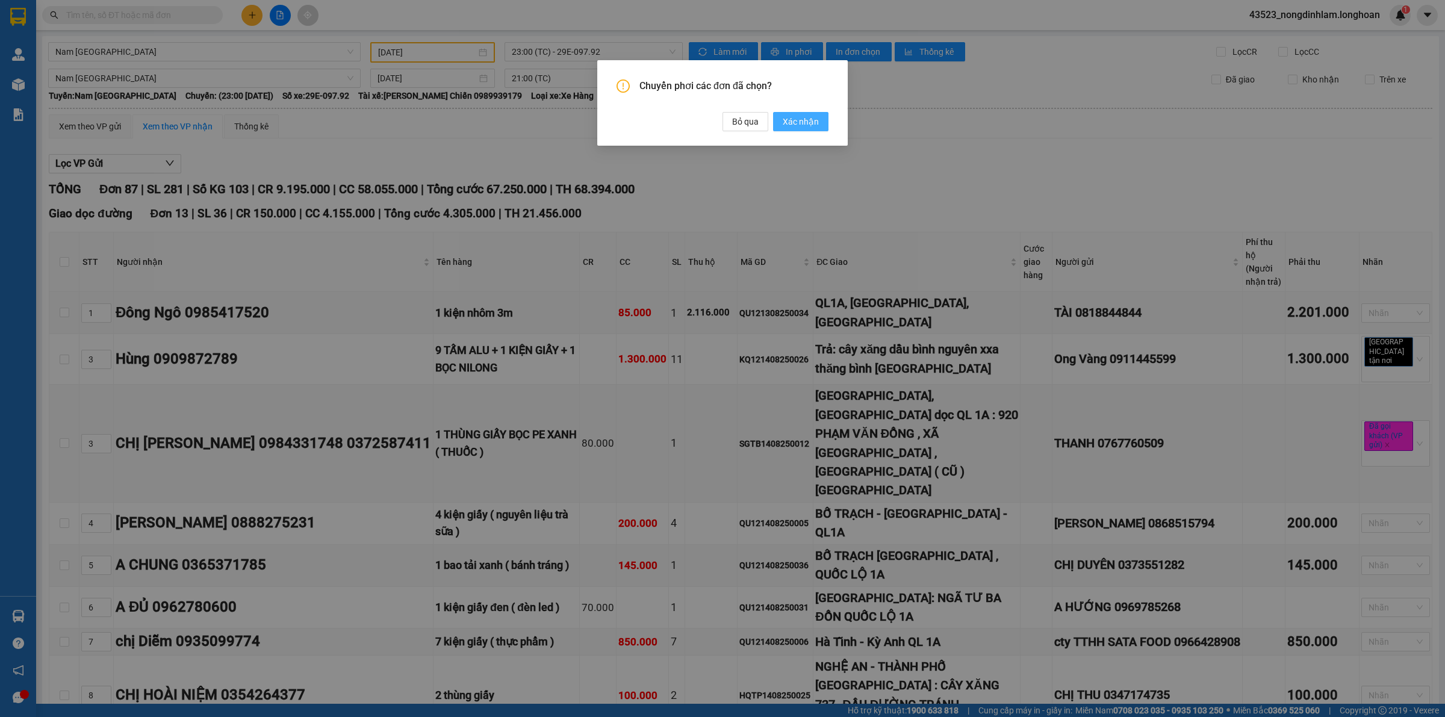
click at [788, 123] on span "Xác nhận" at bounding box center [801, 121] width 36 height 13
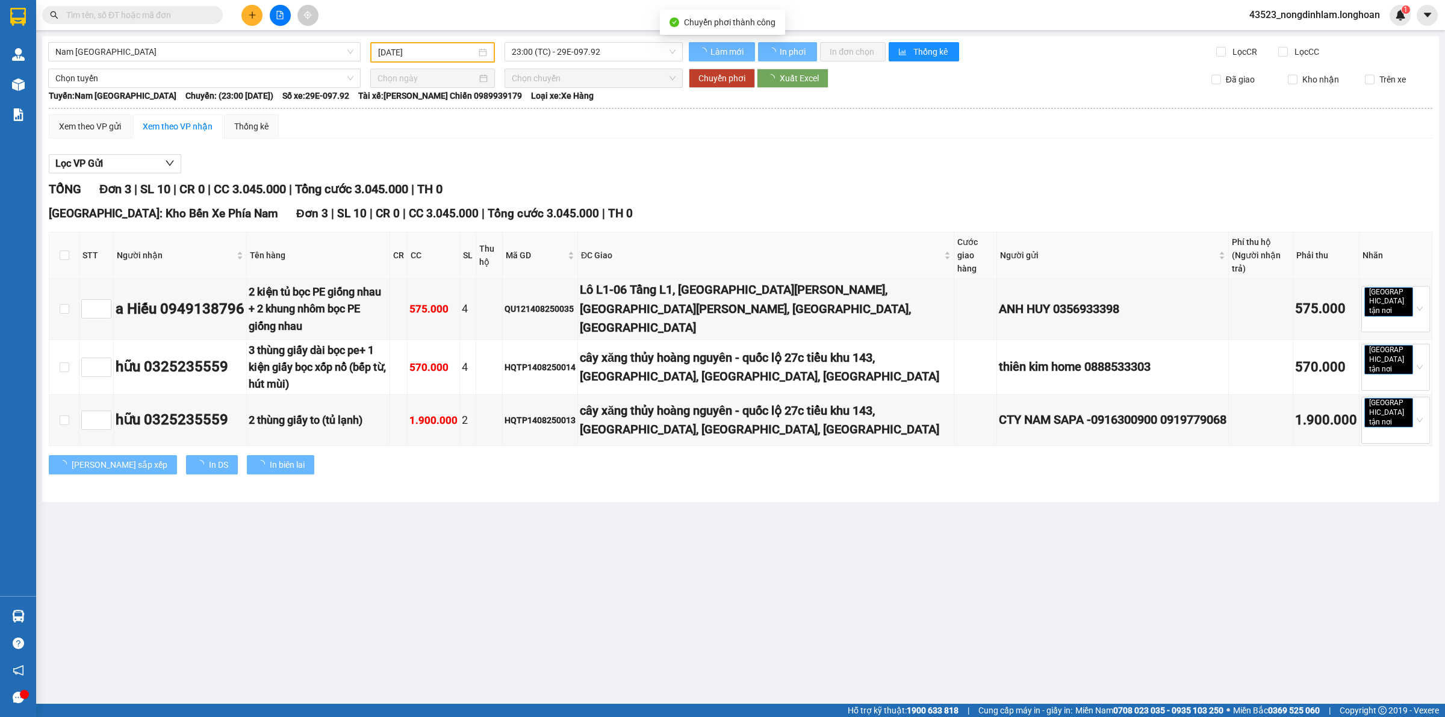
type input "[DATE]"
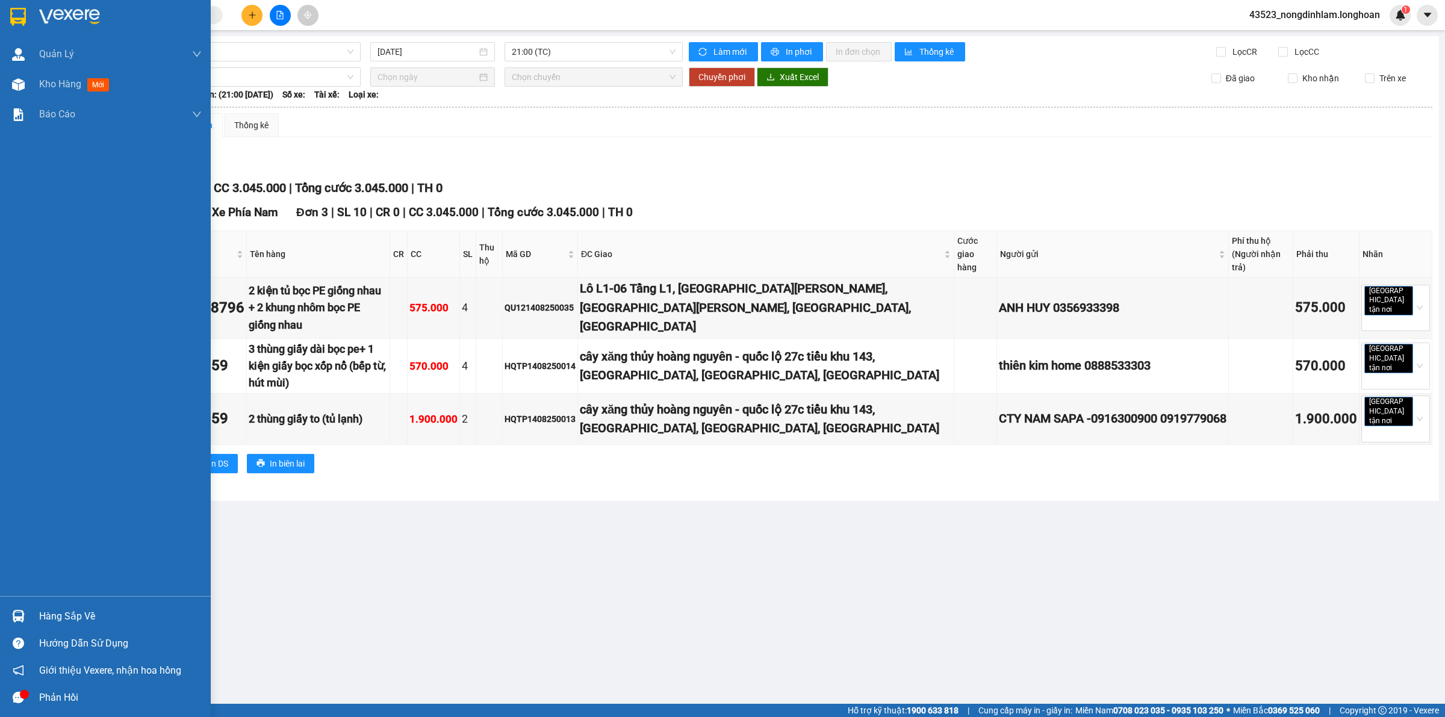
click at [28, 17] on div at bounding box center [18, 16] width 21 height 21
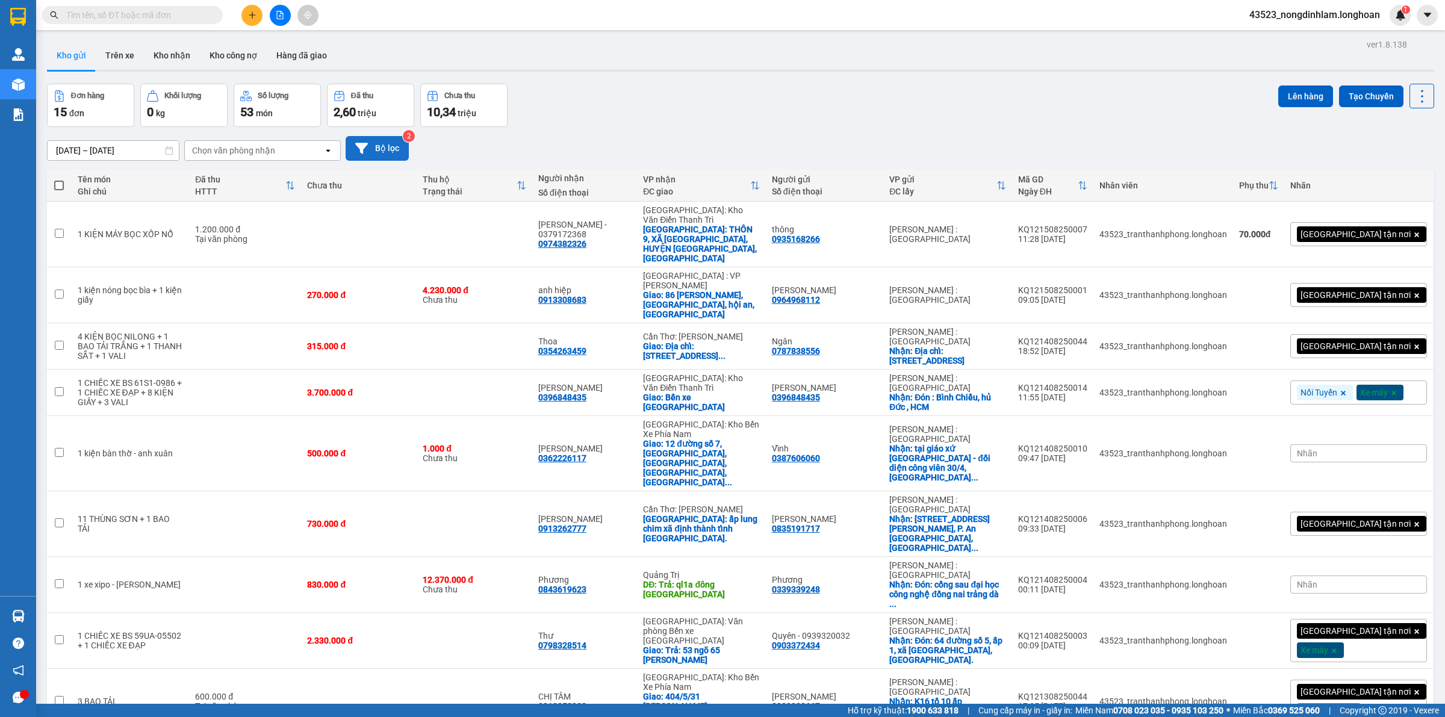
click at [388, 148] on button "Bộ lọc" at bounding box center [377, 148] width 63 height 25
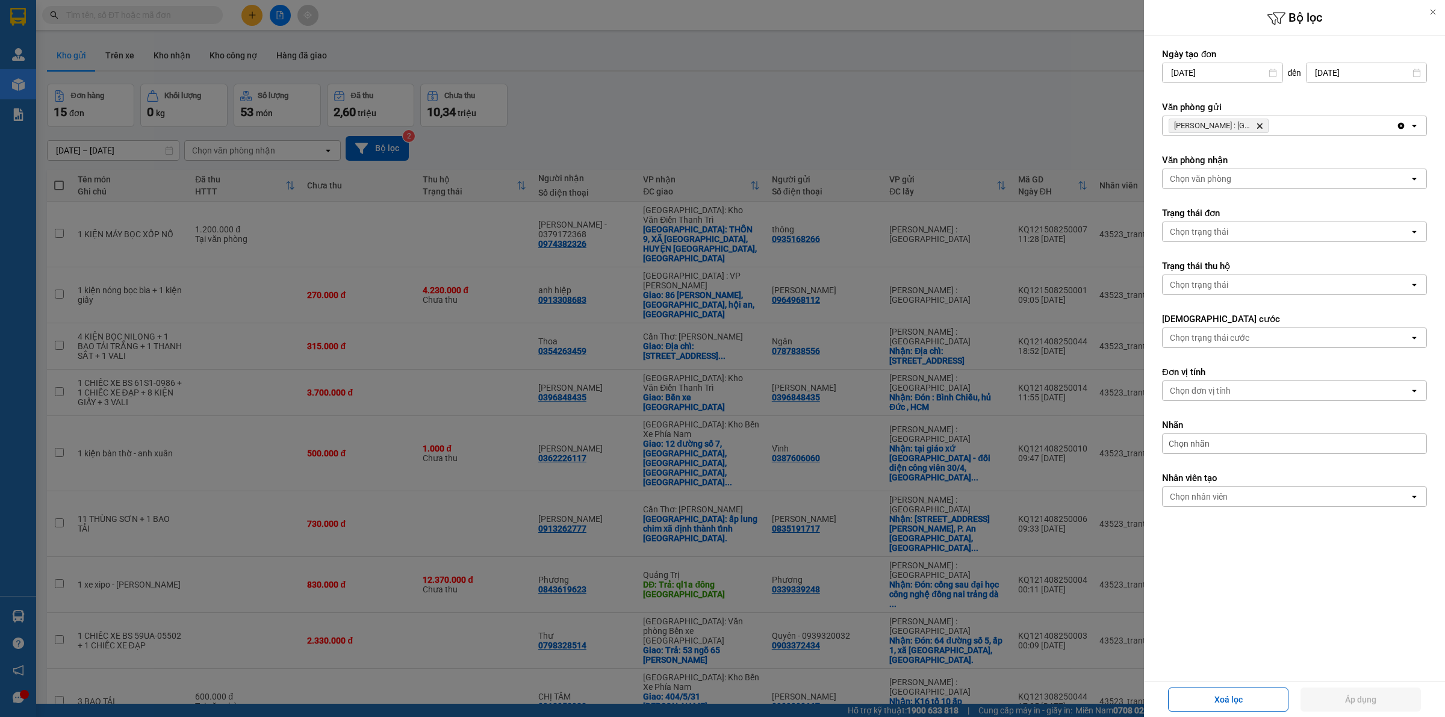
click at [1262, 124] on icon "Hồ Chí Minh : Kho Quận 12, close by backspace" at bounding box center [1259, 125] width 5 height 5
click at [1242, 124] on div "Chọn văn phòng" at bounding box center [1286, 125] width 247 height 19
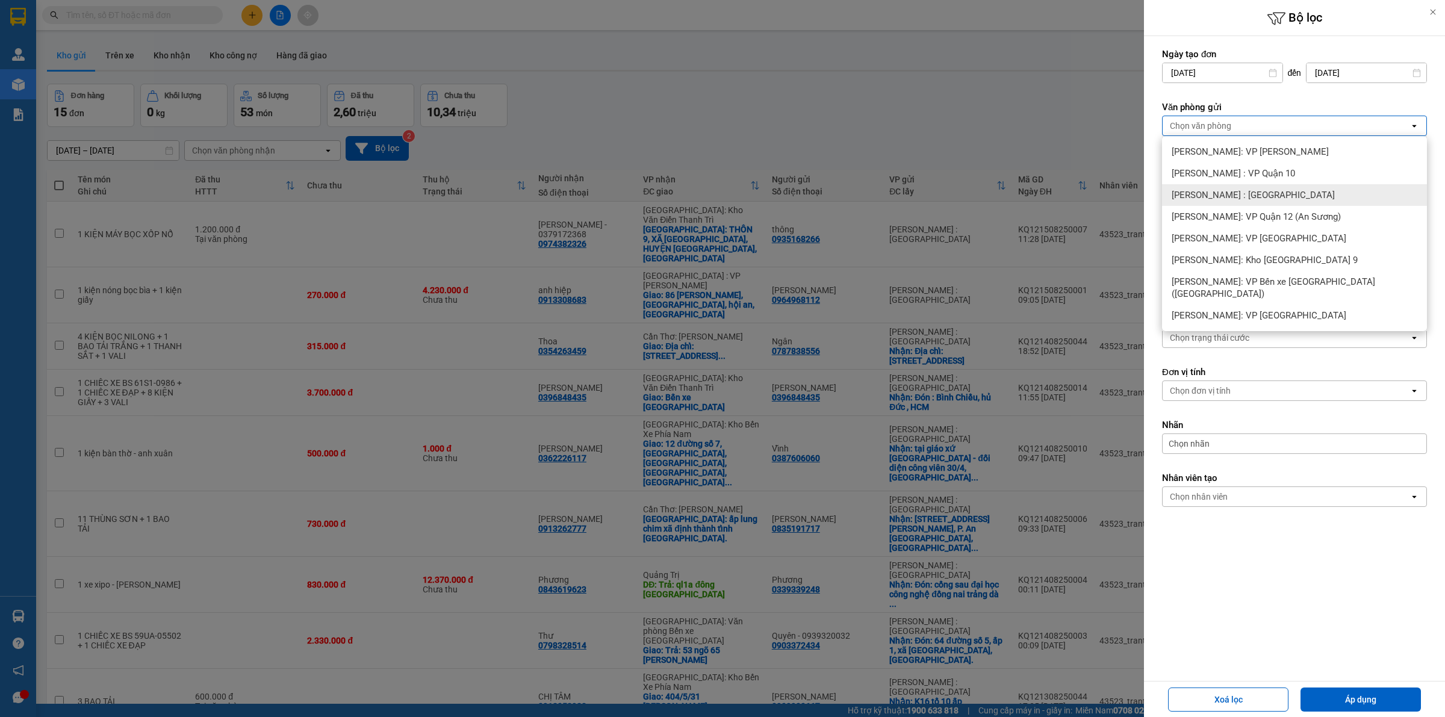
click at [1261, 196] on span "[PERSON_NAME] : [GEOGRAPHIC_DATA]" at bounding box center [1253, 195] width 163 height 12
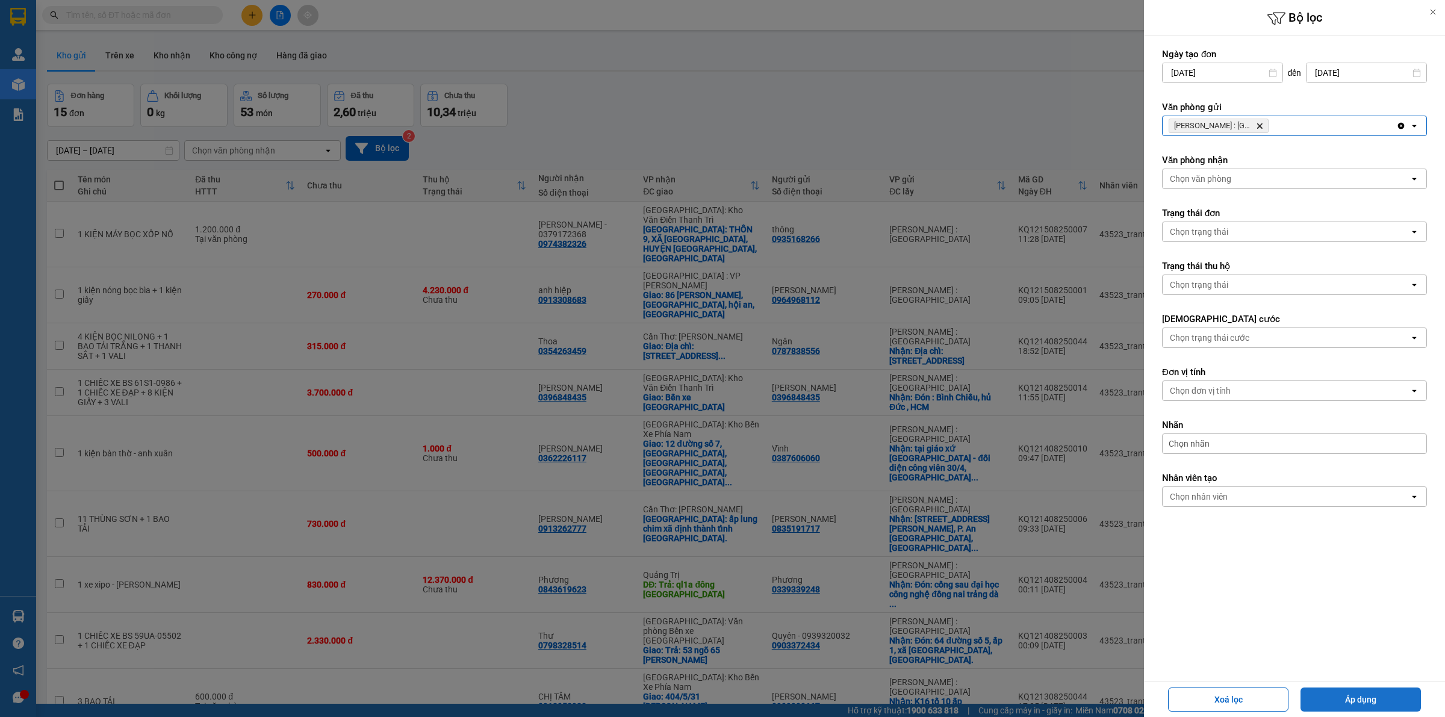
click at [1323, 692] on button "Áp dụng" at bounding box center [1361, 700] width 120 height 24
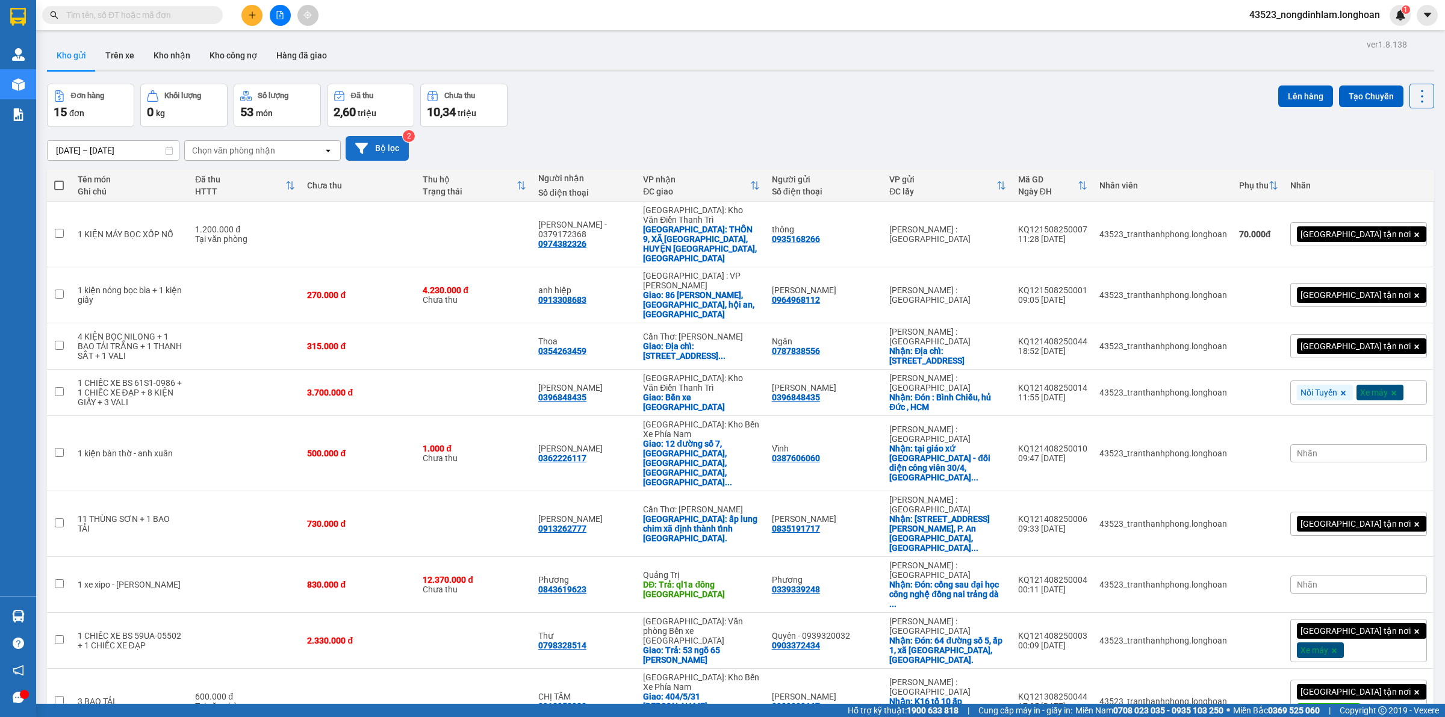
click at [380, 149] on button "Bộ lọc" at bounding box center [377, 148] width 63 height 25
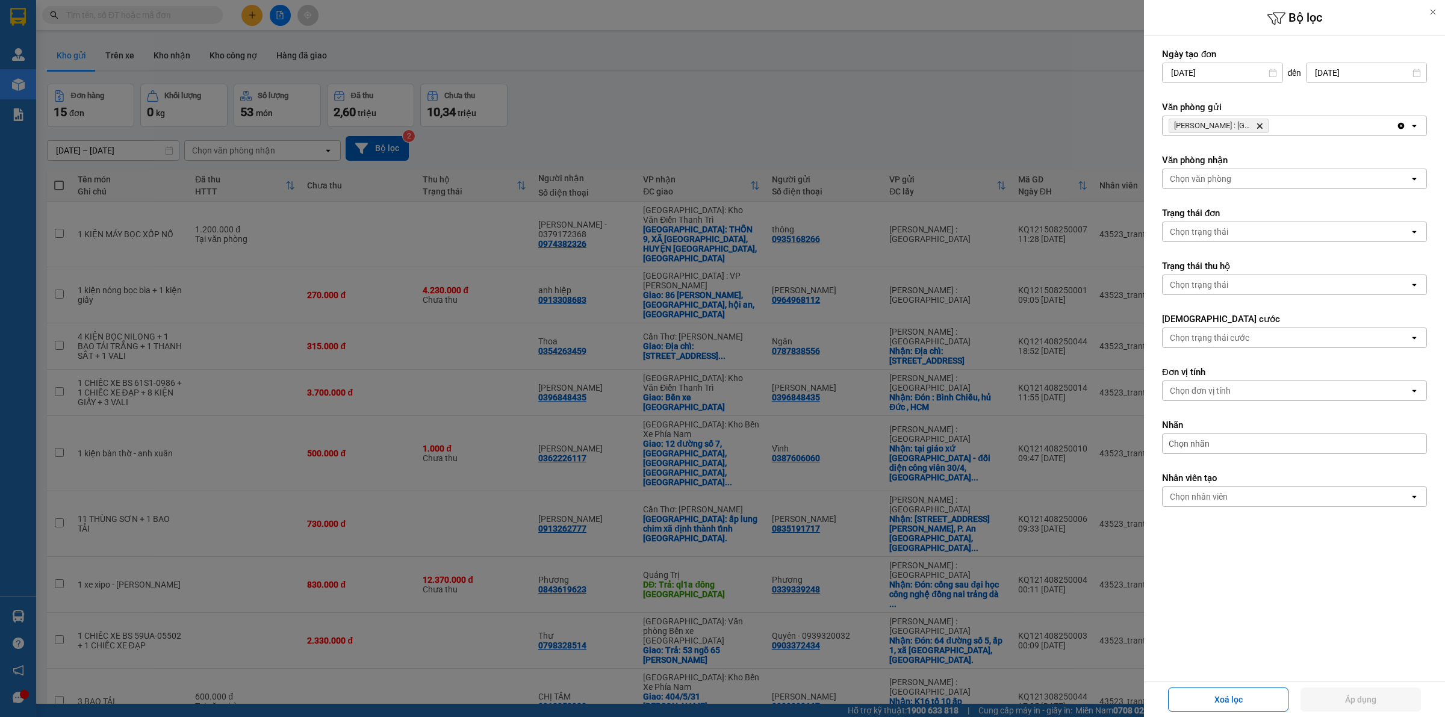
click at [1260, 129] on icon "Delete" at bounding box center [1259, 125] width 7 height 7
click at [927, 161] on div at bounding box center [722, 358] width 1445 height 717
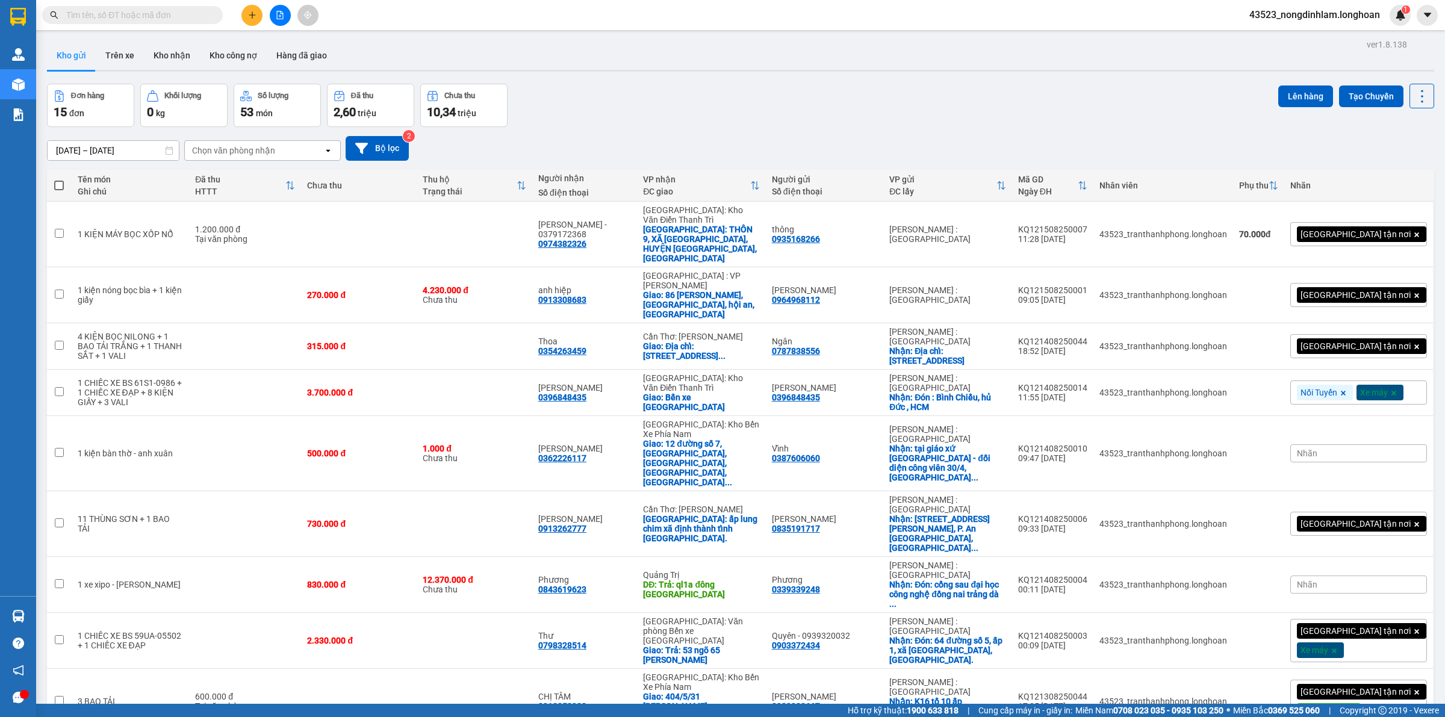
click at [149, 14] on input "text" at bounding box center [137, 14] width 142 height 13
click at [1154, 111] on div "Đơn hàng 15 đơn Khối lượng 0 kg Số lượng 53 món Đã thu 2,60 triệu Chưa thu 10,3…" at bounding box center [740, 105] width 1387 height 43
click at [122, 15] on input "text" at bounding box center [137, 14] width 142 height 13
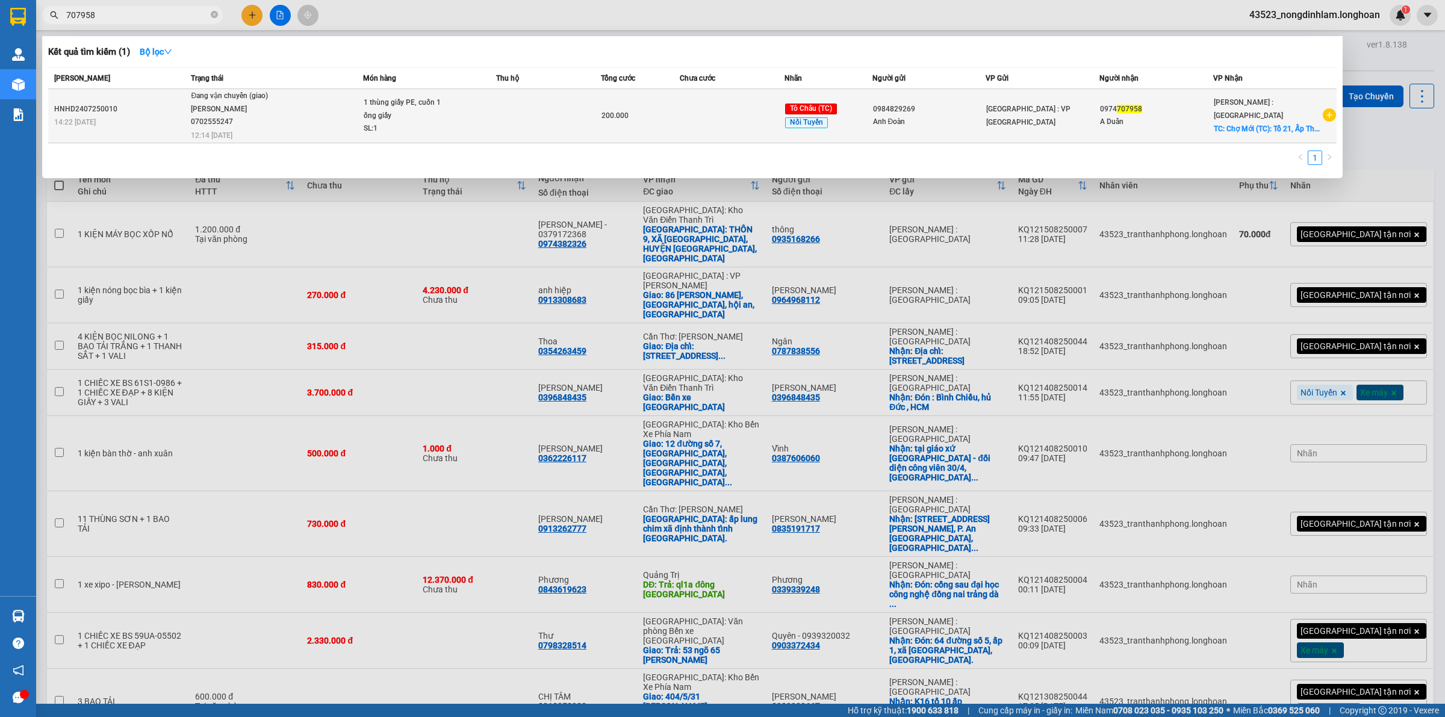
type input "707958"
click at [710, 100] on td at bounding box center [732, 116] width 105 height 54
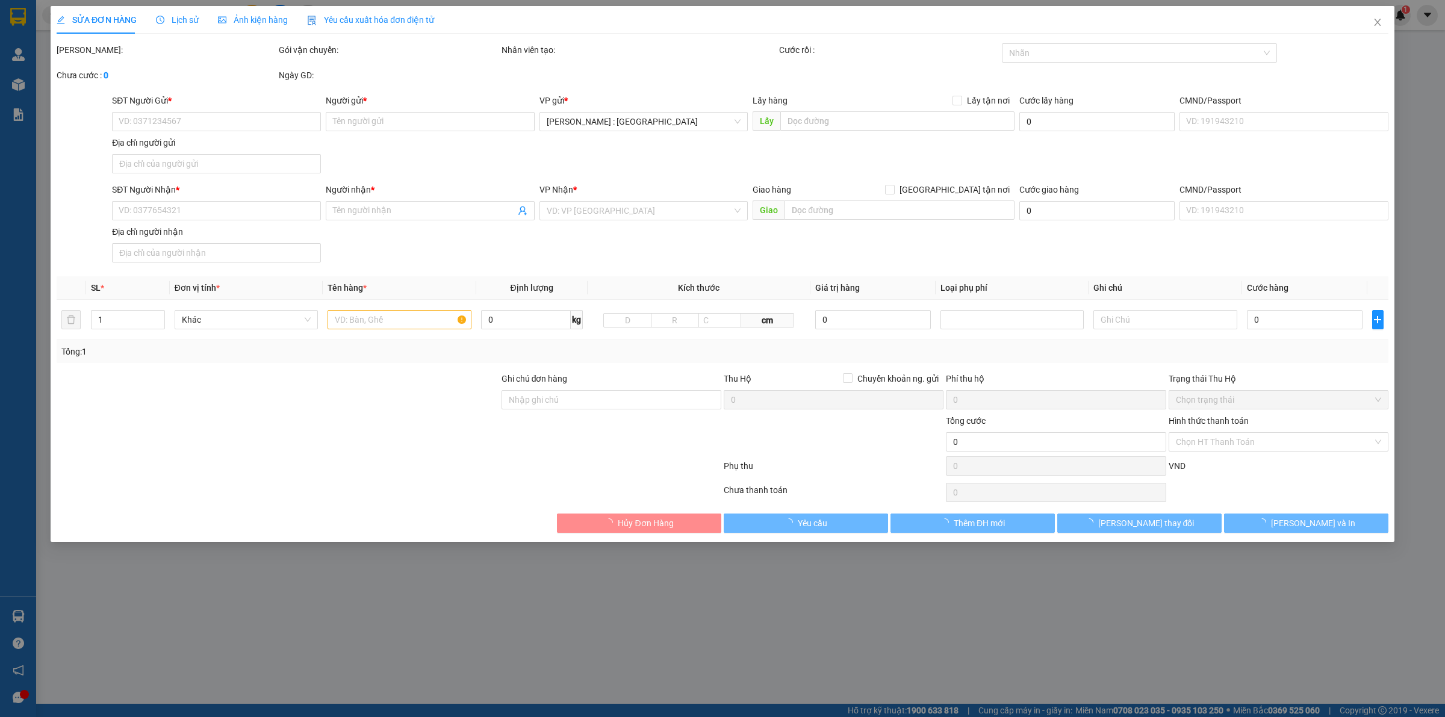
type input "0984829269"
type input "Anh Đoàn"
type input "0974707958"
type input "A Duẩn"
checkbox input "true"
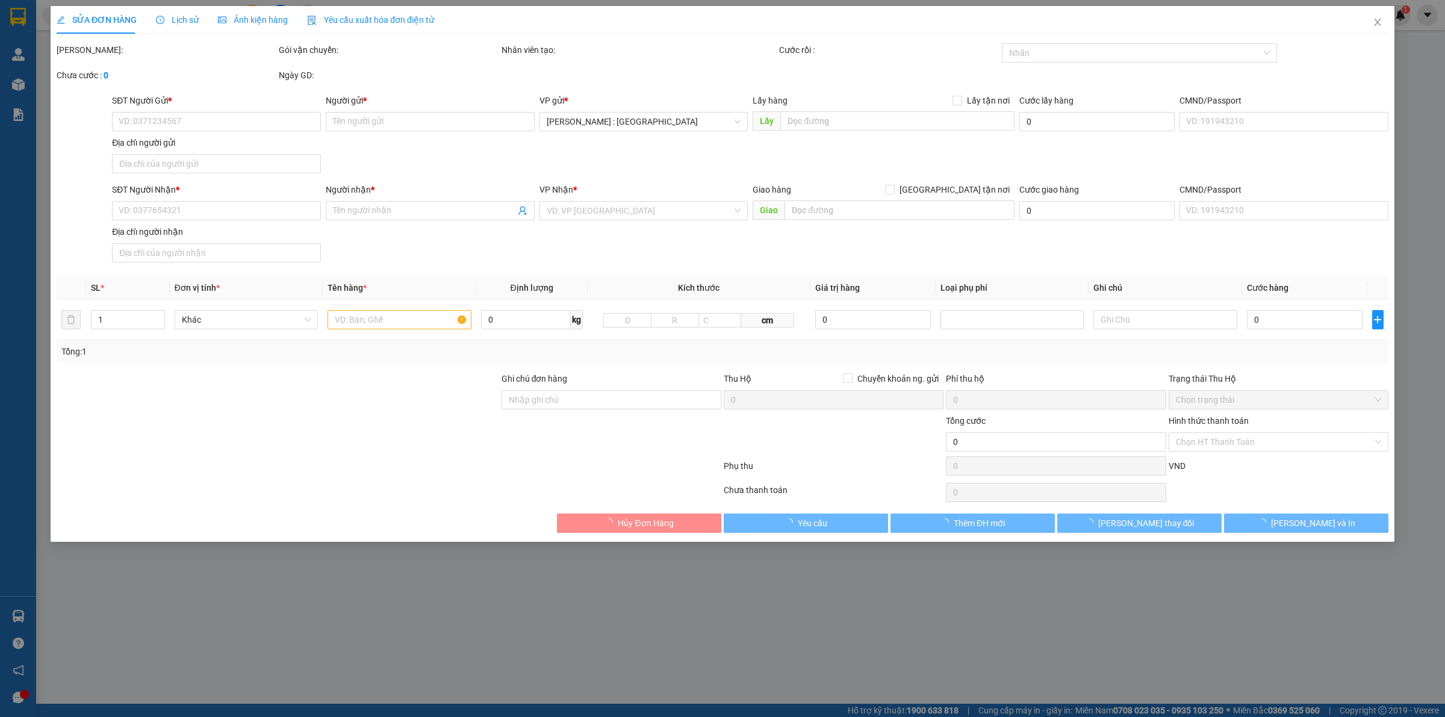
type input "Chợ Mới (TC): Tổ 21, Ấp Thị 1, Gần cầu Ông Chưởng, TT. Chợ Mới (KHÔNG NHẬN THU …"
type input "200.000"
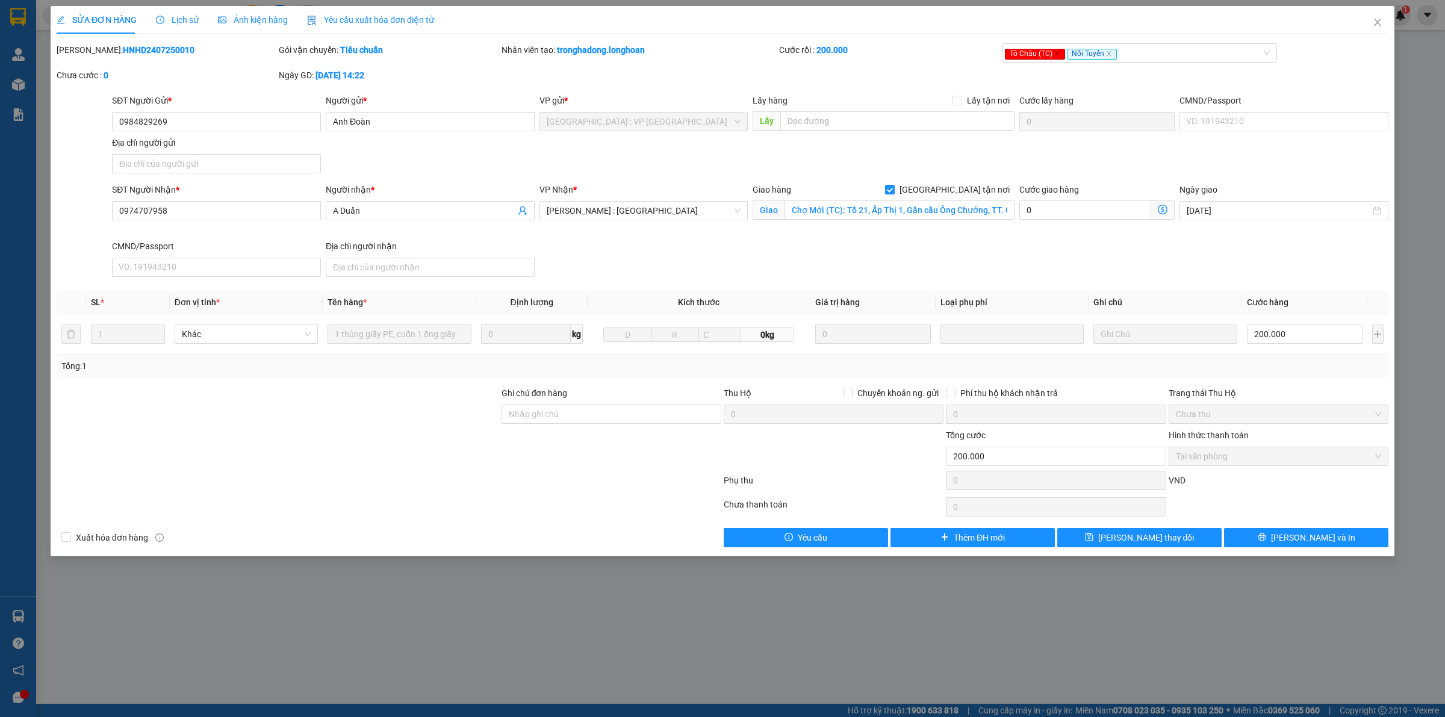
click at [1067, 163] on div "SĐT Người Gửi * 0984829269 0984829269 Người gửi * Anh Đoàn VP gửi * [GEOGRAPHIC…" at bounding box center [750, 136] width 1281 height 84
